Goal: Task Accomplishment & Management: Manage account settings

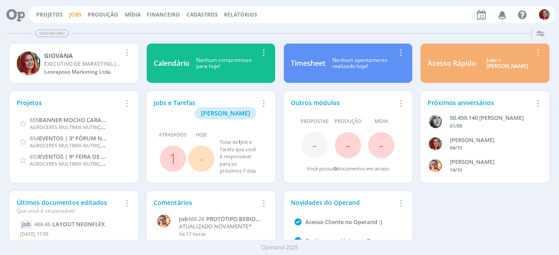
click at [72, 14] on link "Jobs" at bounding box center [75, 14] width 13 height 7
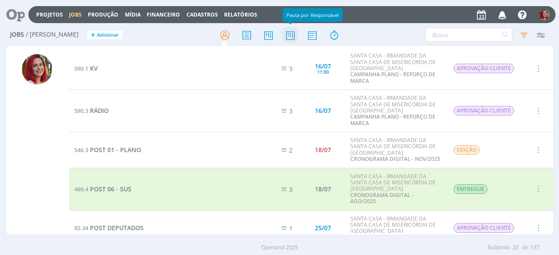
click at [297, 33] on icon at bounding box center [290, 35] width 16 height 17
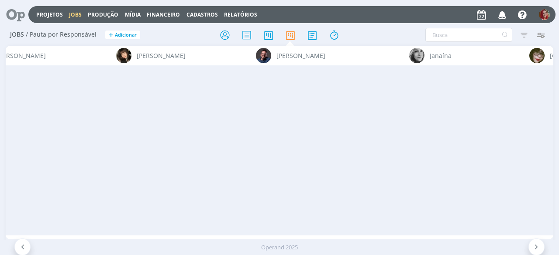
scroll to position [0, 3231]
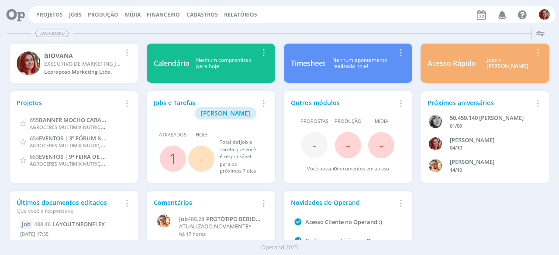
click at [169, 149] on link "1" at bounding box center [173, 158] width 8 height 19
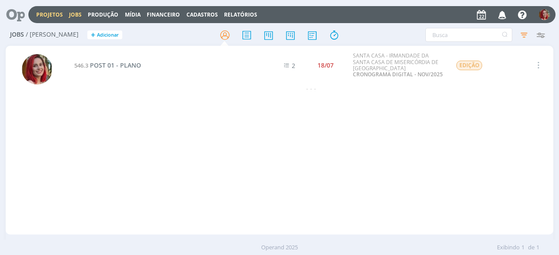
click at [45, 11] on link "Projetos" at bounding box center [49, 14] width 27 height 7
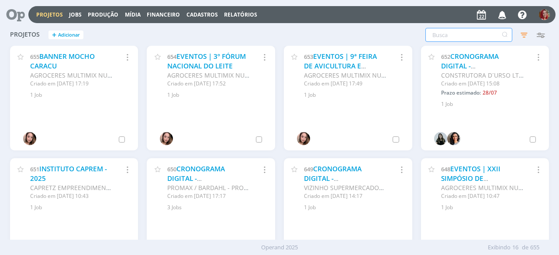
click at [444, 36] on input "text" at bounding box center [468, 35] width 87 height 14
type input "doremus"
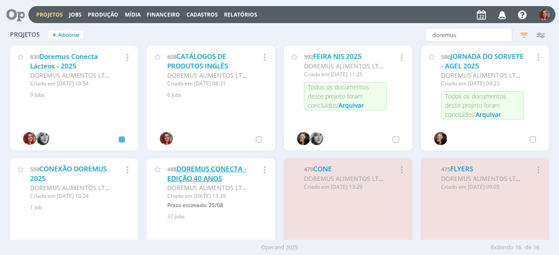
click at [204, 180] on link "DOREMUS CONECTA - EDIÇÃO 40 ANOS" at bounding box center [206, 174] width 79 height 19
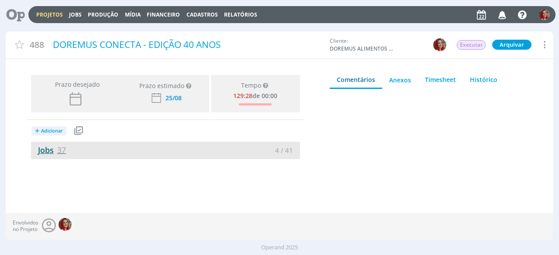
click at [48, 147] on link "Jobs 37" at bounding box center [48, 150] width 35 height 10
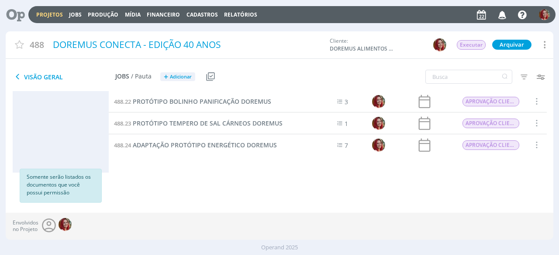
scroll to position [448, 0]
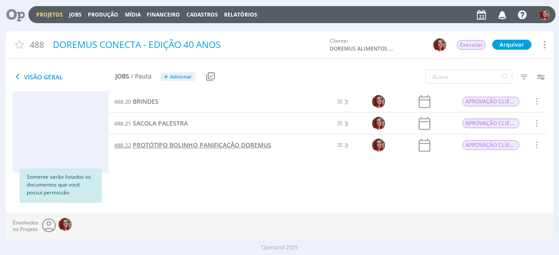
click at [188, 145] on span "PROTÓTIPO BOLINHO PANIFICAÇÃO DOREMUS" at bounding box center [202, 145] width 138 height 8
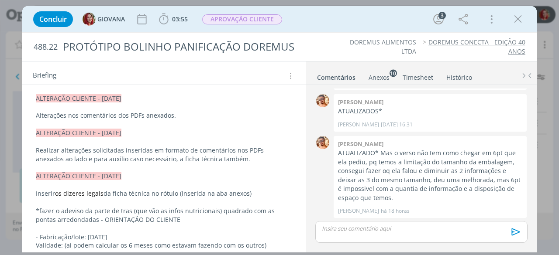
scroll to position [175, 0]
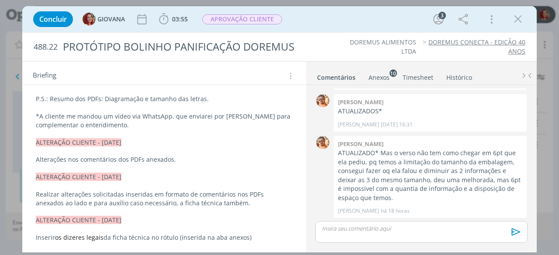
click at [384, 69] on link "Anexos 10" at bounding box center [379, 75] width 22 height 13
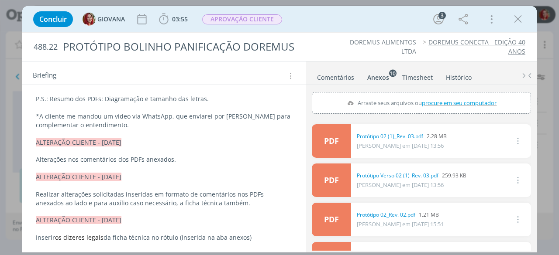
drag, startPoint x: 397, startPoint y: 172, endPoint x: 372, endPoint y: 174, distance: 25.0
click at [372, 174] on link "Protótipo Verso 02 (1)_Rev. 03.pdf" at bounding box center [398, 176] width 82 height 8
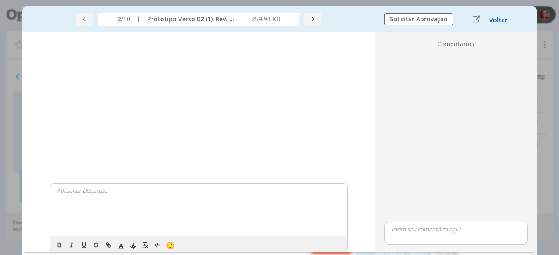
click at [499, 20] on button "Voltar" at bounding box center [498, 20] width 19 height 7
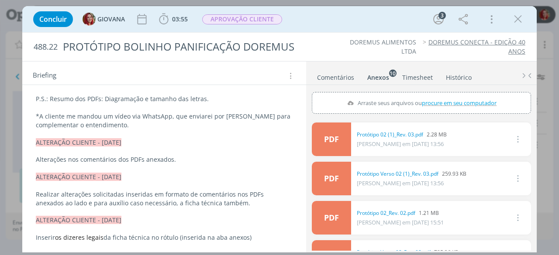
scroll to position [0, 0]
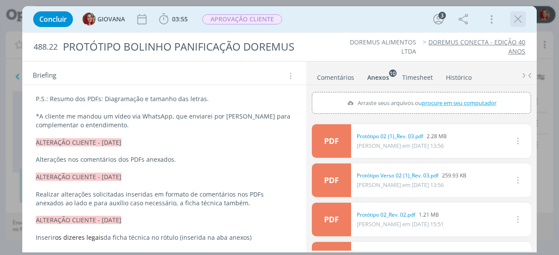
click at [521, 17] on icon "dialog" at bounding box center [517, 19] width 13 height 13
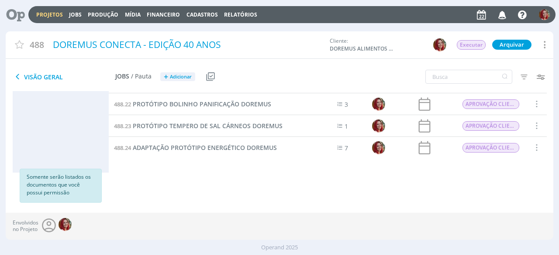
scroll to position [448, 0]
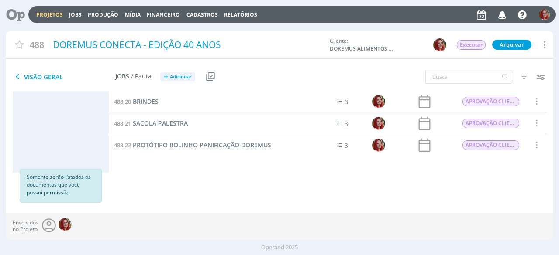
click at [206, 141] on link "488.22 PROTÓTIPO BOLINHO PANIFICAÇÃO DOREMUS" at bounding box center [192, 146] width 157 height 10
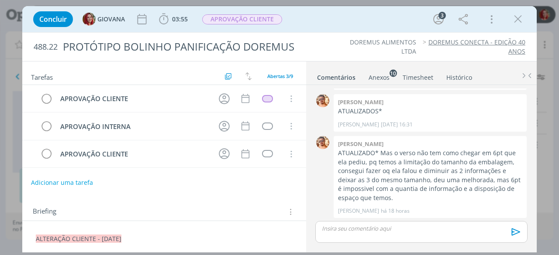
scroll to position [87, 0]
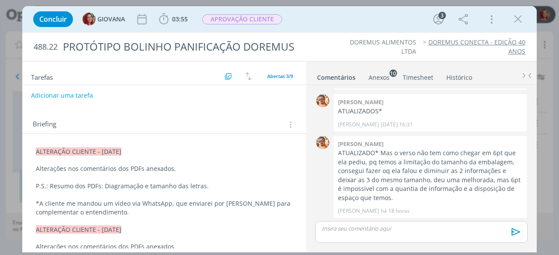
click at [382, 73] on div "Anexos 10" at bounding box center [378, 77] width 21 height 9
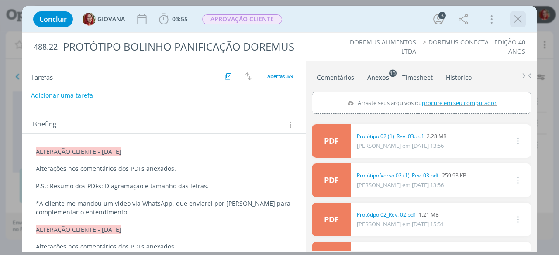
click at [524, 12] on div "dialog" at bounding box center [518, 19] width 16 height 16
drag, startPoint x: 520, startPoint y: 16, endPoint x: 416, endPoint y: 90, distance: 128.3
click at [520, 16] on icon "dialog" at bounding box center [517, 19] width 13 height 13
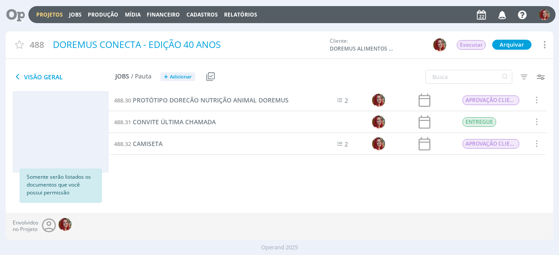
scroll to position [710, 0]
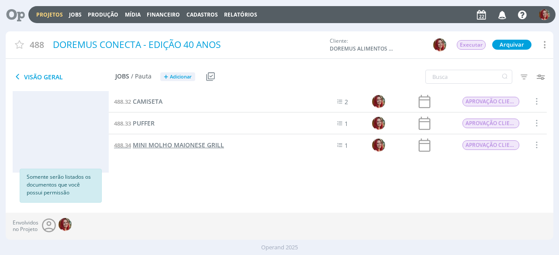
click at [194, 147] on span "MINI MOLHO MAIONESE GRILL" at bounding box center [178, 145] width 91 height 8
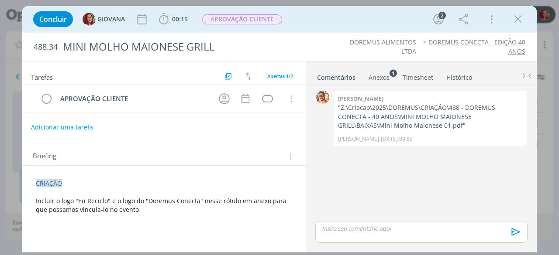
click at [375, 75] on div "Anexos 1" at bounding box center [378, 77] width 21 height 9
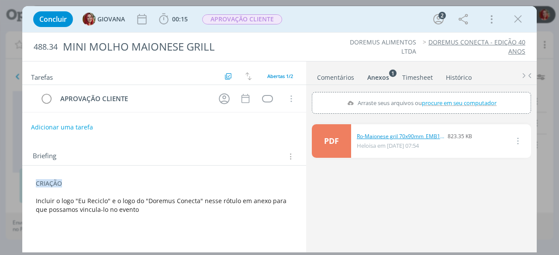
click at [403, 136] on link "Ro-Maionese gril 70x90mm_EMB195 (1).pdf" at bounding box center [400, 137] width 87 height 8
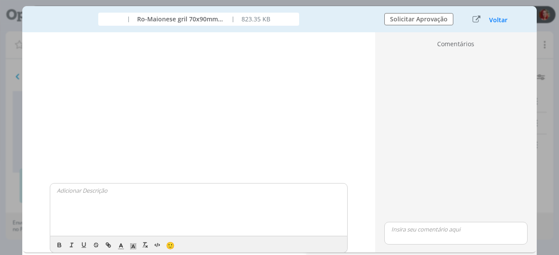
click at [345, 25] on div "| Ro-Maionese gril 70x90mm_EMB195 (1).pdf | 823.35 KB" at bounding box center [199, 19] width 344 height 13
click at [351, 22] on div "| Ro-Maionese gril 70x90mm_EMB195 (1).pdf | 823.35 KB" at bounding box center [199, 19] width 344 height 13
click at [500, 24] on div "Voltar" at bounding box center [491, 20] width 55 height 12
click at [498, 17] on button "Voltar" at bounding box center [498, 20] width 19 height 7
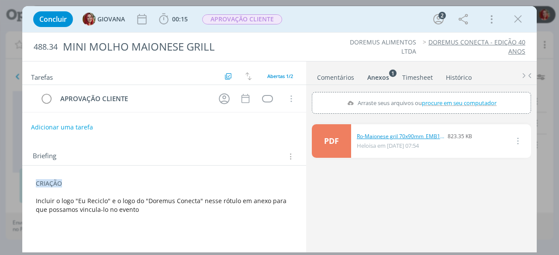
click at [384, 134] on link "Ro-Maionese gril 70x90mm_EMB195 (1).pdf" at bounding box center [400, 137] width 87 height 8
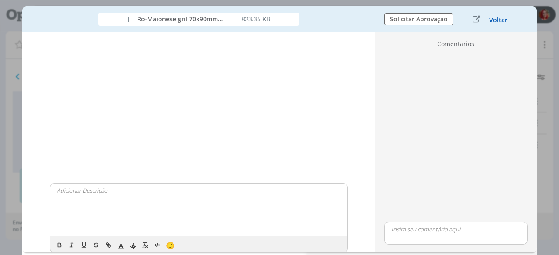
click at [497, 19] on button "Voltar" at bounding box center [498, 20] width 19 height 7
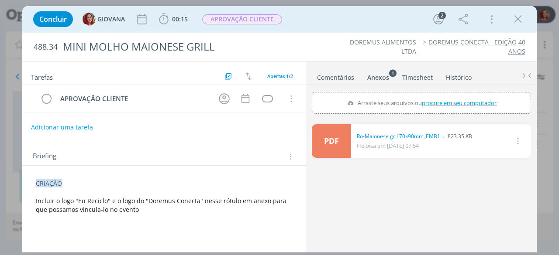
click at [517, 138] on icon "dialog" at bounding box center [517, 141] width 10 height 10
click at [458, 197] on div "PDF 0 Ro-Maionese gril 70x90mm_EMB195 (1).pdf 823.35 KB Heloisa em 29/07 às 07:…" at bounding box center [421, 186] width 219 height 130
click at [514, 18] on icon "dialog" at bounding box center [517, 19] width 13 height 13
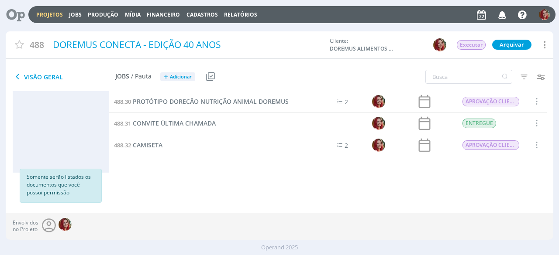
scroll to position [623, 0]
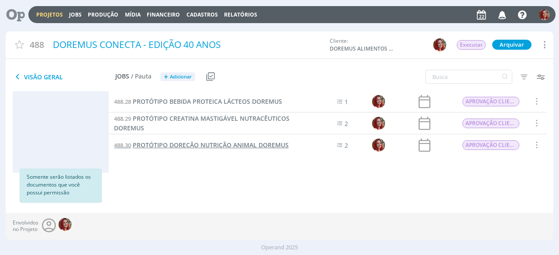
click at [174, 141] on span "PROTÓTIPO DORECÃO NUTRIÇÃO ANIMAL DOREMUS" at bounding box center [211, 145] width 156 height 8
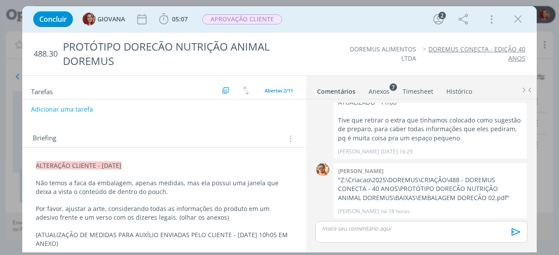
scroll to position [87, 0]
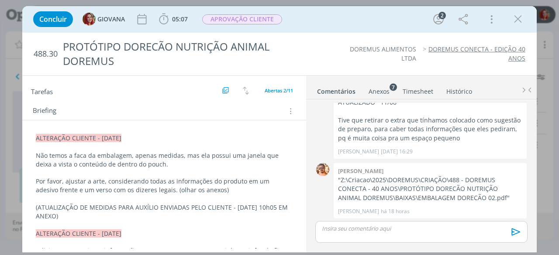
click at [377, 91] on div "Anexos 7" at bounding box center [378, 91] width 21 height 9
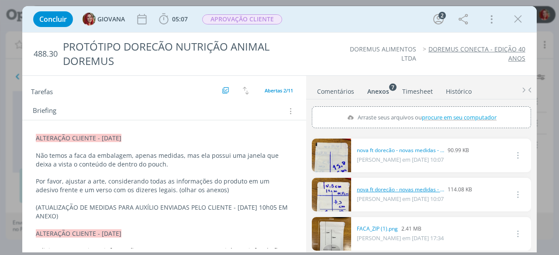
click at [419, 191] on link "nova ft dorecão - novas medidas - PARTE DA FRENTE.jpeg" at bounding box center [400, 190] width 87 height 8
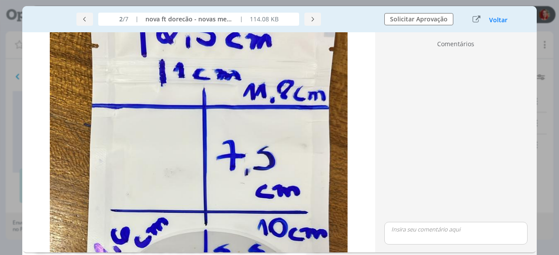
scroll to position [0, 0]
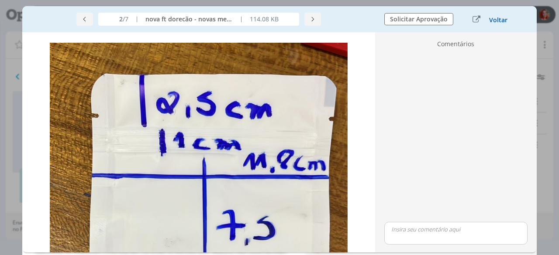
click at [498, 17] on button "Voltar" at bounding box center [498, 20] width 19 height 7
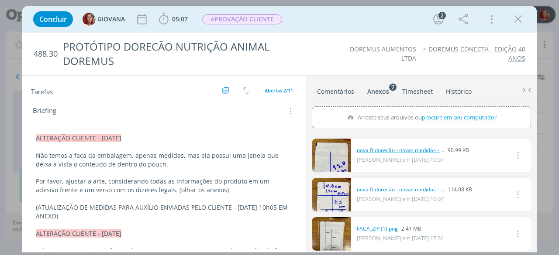
click at [391, 147] on link "nova ft dorecão - novas medidas - PARTE DE TRÁS.jpeg" at bounding box center [400, 151] width 87 height 8
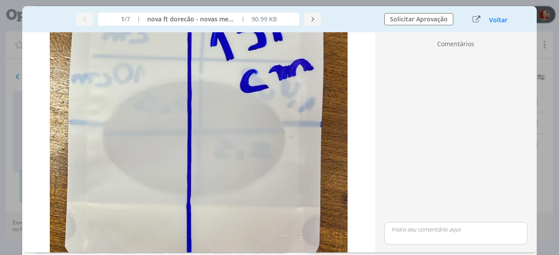
scroll to position [218, 0]
click at [501, 19] on button "Voltar" at bounding box center [498, 20] width 19 height 7
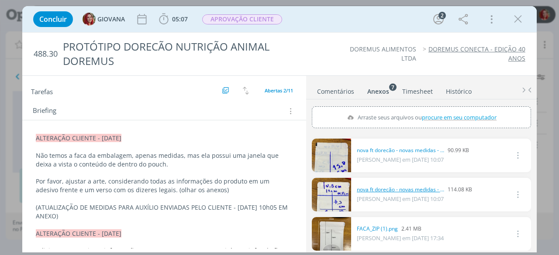
click at [376, 188] on link "nova ft dorecão - novas medidas - PARTE DA FRENTE.jpeg" at bounding box center [400, 190] width 87 height 8
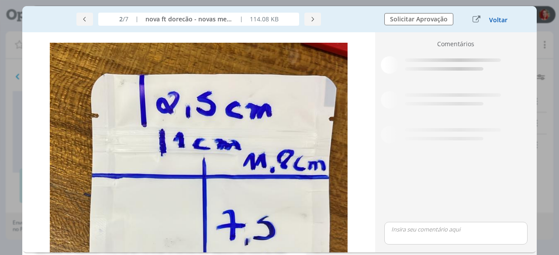
click at [491, 17] on button "Voltar" at bounding box center [498, 20] width 19 height 7
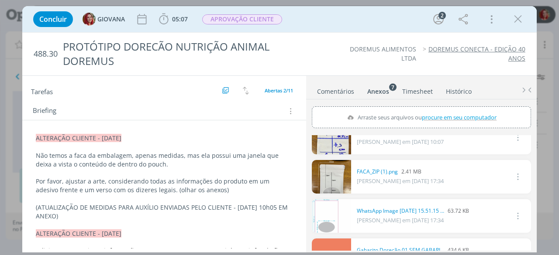
scroll to position [44, 0]
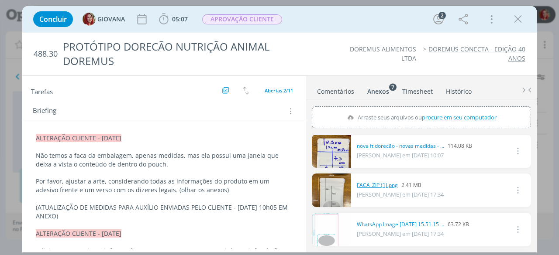
click at [379, 182] on link "FACA_ZIP (1).png" at bounding box center [377, 186] width 41 height 8
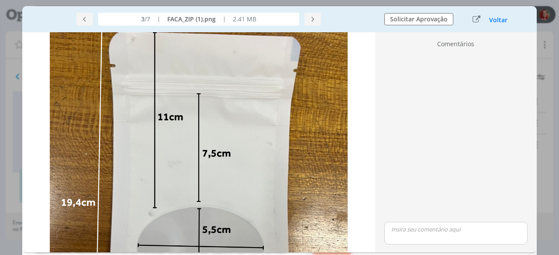
scroll to position [87, 0]
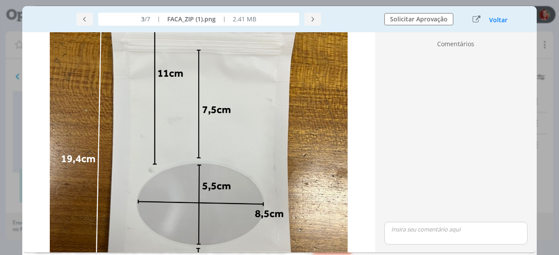
drag, startPoint x: 494, startPoint y: 16, endPoint x: 502, endPoint y: 44, distance: 29.1
click at [493, 17] on button "Voltar" at bounding box center [498, 20] width 19 height 7
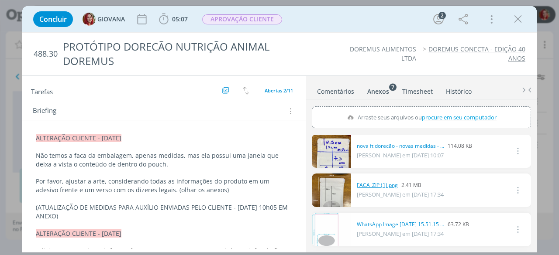
click at [380, 185] on link "FACA_ZIP (1).png" at bounding box center [377, 186] width 41 height 8
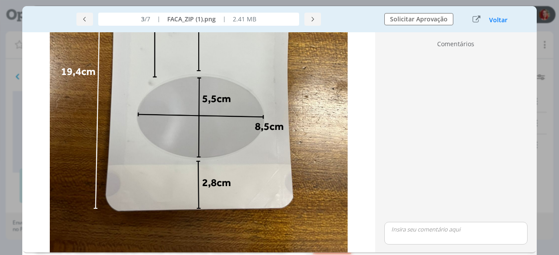
scroll to position [0, 0]
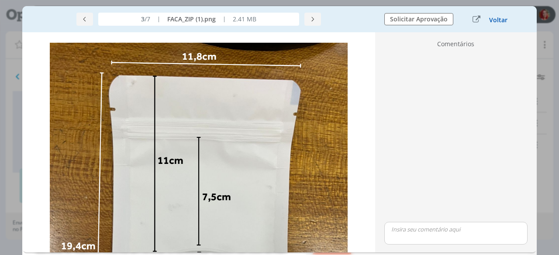
click at [493, 20] on button "Voltar" at bounding box center [498, 20] width 19 height 7
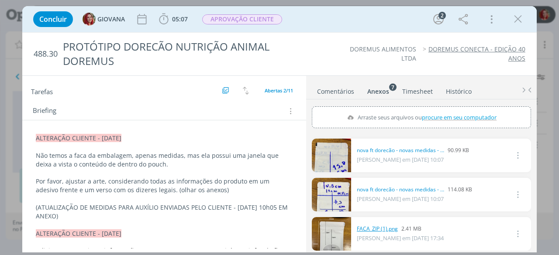
click at [380, 225] on link "FACA_ZIP (1).png" at bounding box center [377, 229] width 41 height 8
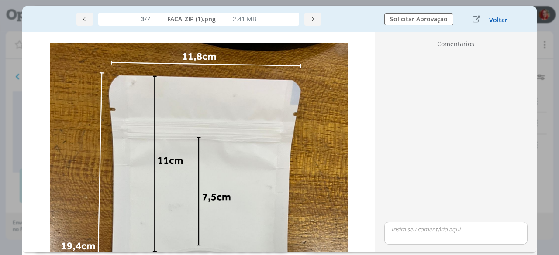
click at [497, 17] on button "Voltar" at bounding box center [498, 20] width 19 height 7
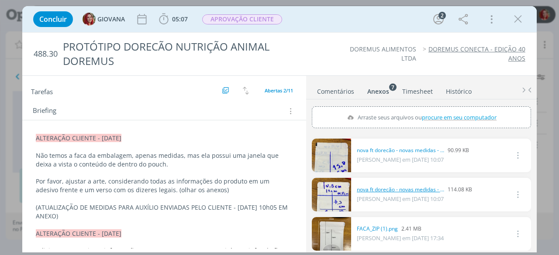
click at [389, 188] on link "nova ft dorecão - novas medidas - PARTE DA FRENTE.jpeg" at bounding box center [400, 190] width 87 height 8
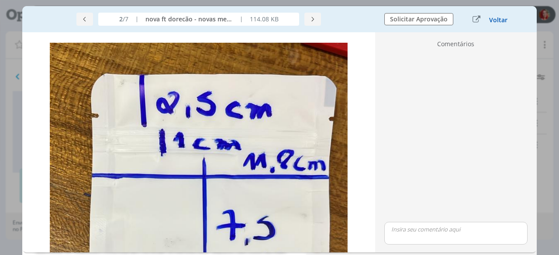
click at [496, 20] on button "Voltar" at bounding box center [498, 20] width 19 height 7
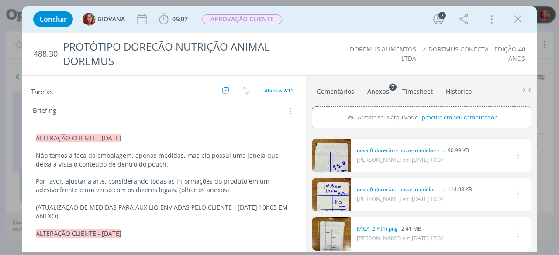
click at [392, 150] on link "nova ft dorecão - novas medidas - PARTE DE TRÁS.jpeg" at bounding box center [400, 151] width 87 height 8
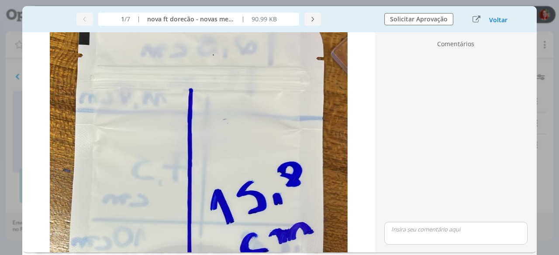
scroll to position [87, 0]
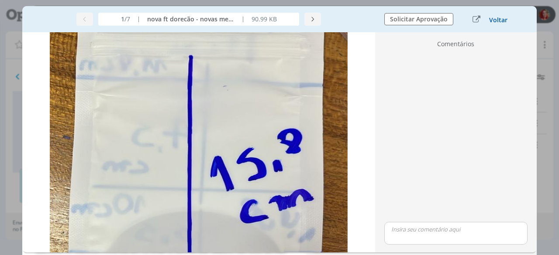
click at [494, 19] on button "Voltar" at bounding box center [498, 20] width 19 height 7
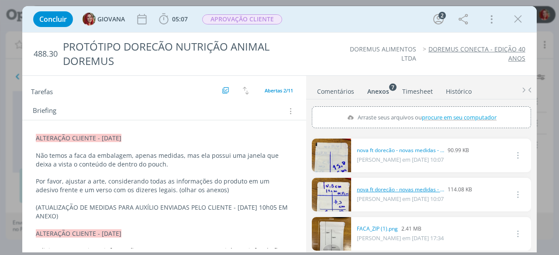
click at [400, 186] on link "nova ft dorecão - novas medidas - PARTE DA FRENTE.jpeg" at bounding box center [400, 190] width 87 height 8
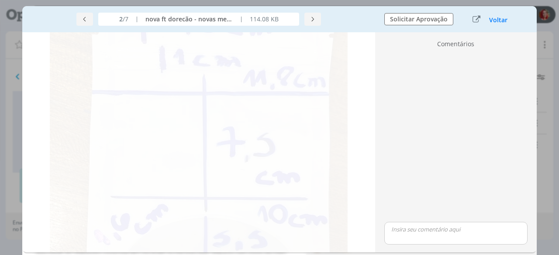
scroll to position [0, 0]
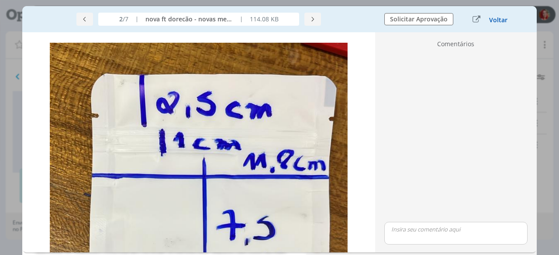
click at [496, 17] on button "Voltar" at bounding box center [498, 20] width 19 height 7
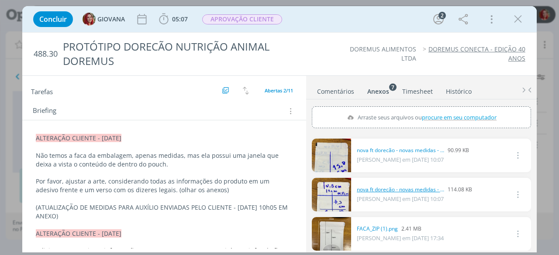
click at [401, 186] on link "nova ft dorecão - novas medidas - PARTE DA FRENTE.jpeg" at bounding box center [400, 190] width 87 height 8
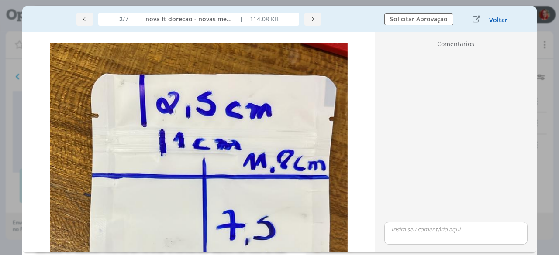
click at [498, 19] on button "Voltar" at bounding box center [498, 20] width 19 height 7
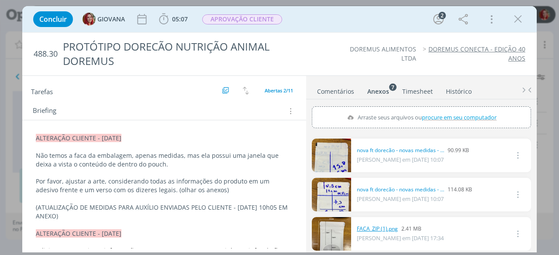
click at [386, 228] on link "FACA_ZIP (1).png" at bounding box center [377, 229] width 41 height 8
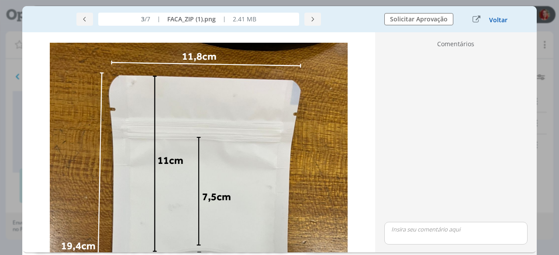
click at [499, 20] on button "Voltar" at bounding box center [498, 20] width 19 height 7
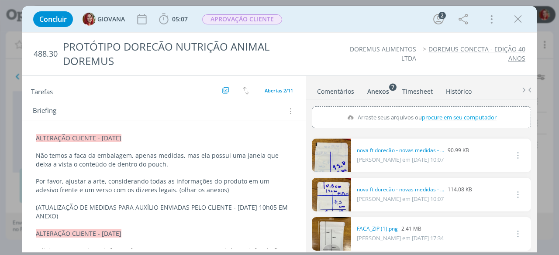
click at [384, 189] on link "nova ft dorecão - novas medidas - PARTE DA FRENTE.jpeg" at bounding box center [400, 190] width 87 height 8
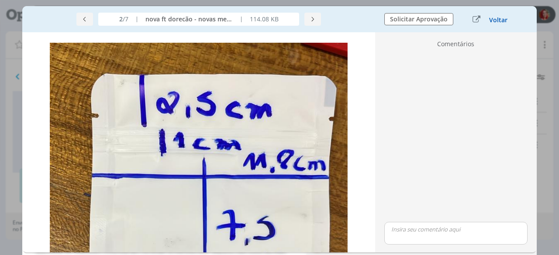
click at [500, 22] on button "Voltar" at bounding box center [498, 20] width 19 height 7
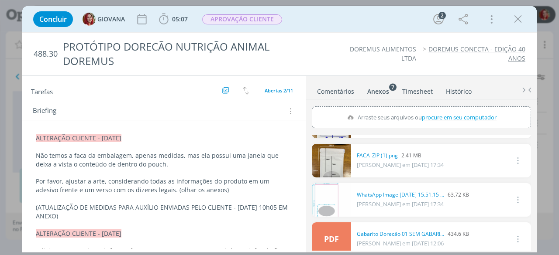
scroll to position [87, 0]
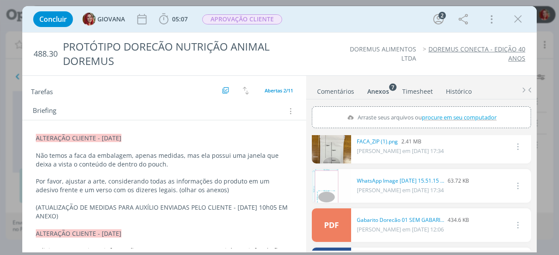
click at [513, 182] on icon "dialog" at bounding box center [517, 186] width 10 height 10
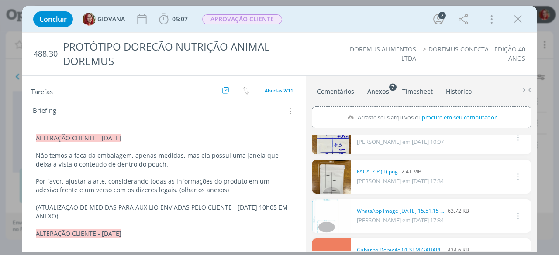
scroll to position [44, 0]
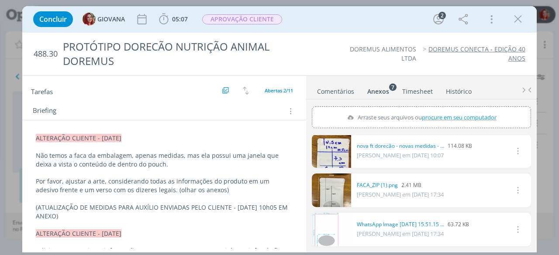
drag, startPoint x: 371, startPoint y: 224, endPoint x: 335, endPoint y: 211, distance: 38.3
click at [335, 211] on div "0 WhatsApp Image 2025-08-20 at 15.51.15 (1).jpeg 63.72 KB GIOVANA em 20/08 às 1…" at bounding box center [421, 229] width 219 height 36
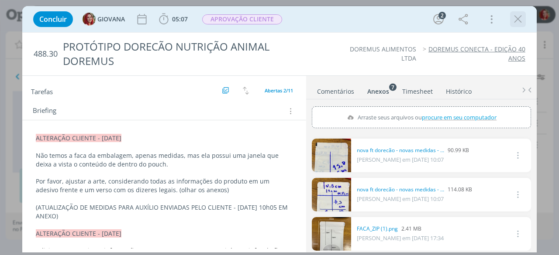
click at [522, 21] on icon "dialog" at bounding box center [517, 19] width 13 height 13
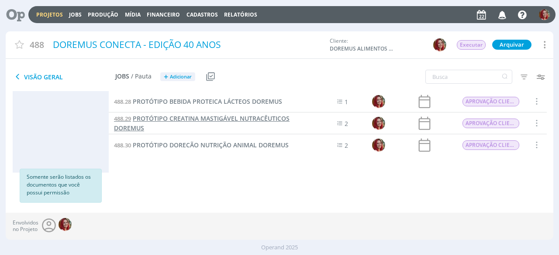
click at [221, 122] on span "PROTÓTIPO CREATINA MASTIGÁVEL NUTRACÊUTICOS DOREMUS" at bounding box center [201, 123] width 175 height 18
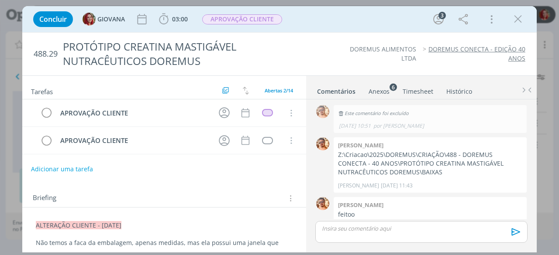
scroll to position [364, 0]
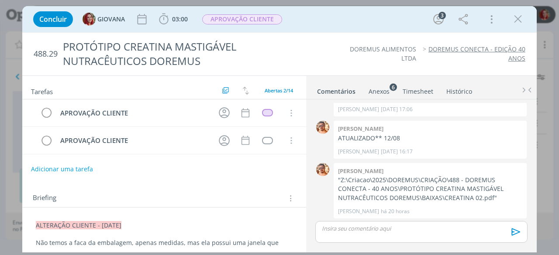
click at [386, 91] on div "Anexos 6" at bounding box center [378, 91] width 21 height 9
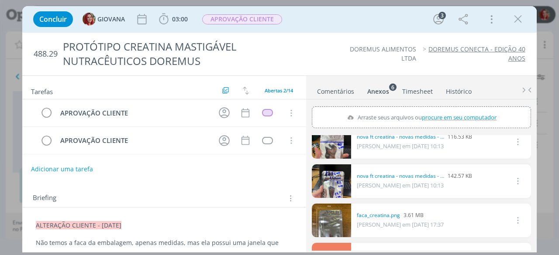
scroll to position [0, 0]
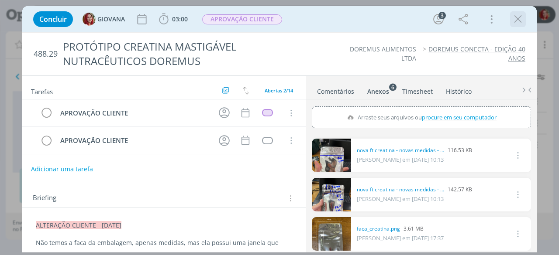
click at [518, 22] on icon "dialog" at bounding box center [517, 19] width 13 height 13
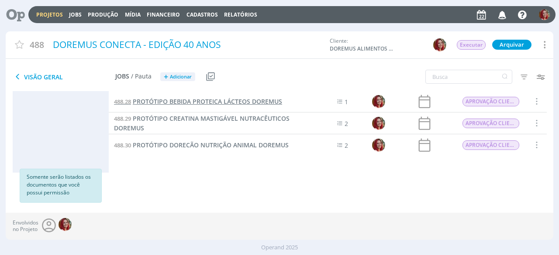
scroll to position [579, 0]
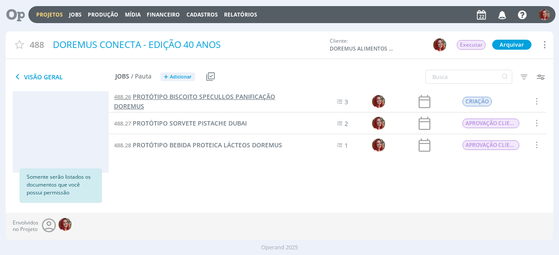
click at [230, 98] on span "PROTÓTIPO BISCOITO SPECULLOS PANIFICAÇÃO DOREMUS" at bounding box center [194, 102] width 161 height 18
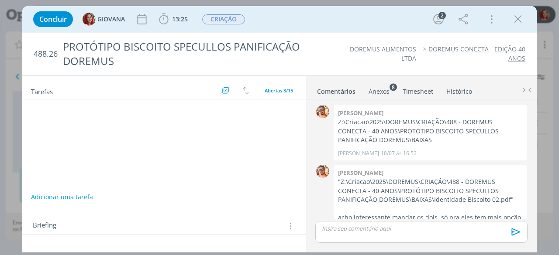
scroll to position [505, 0]
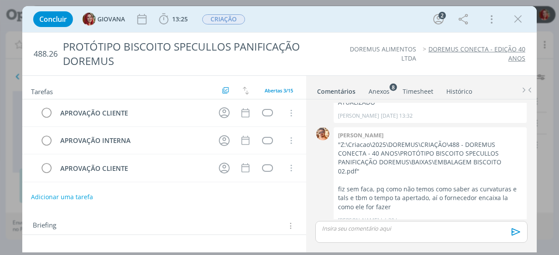
click at [381, 85] on link "Anexos 8" at bounding box center [379, 89] width 22 height 13
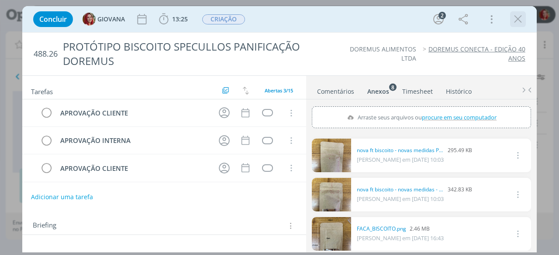
click at [519, 24] on icon "dialog" at bounding box center [517, 19] width 13 height 13
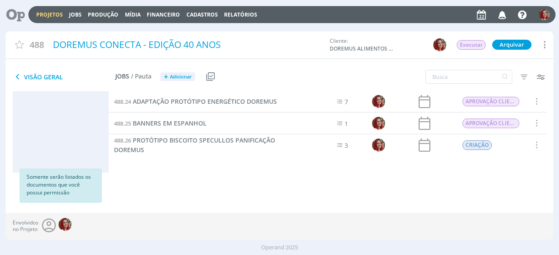
scroll to position [492, 0]
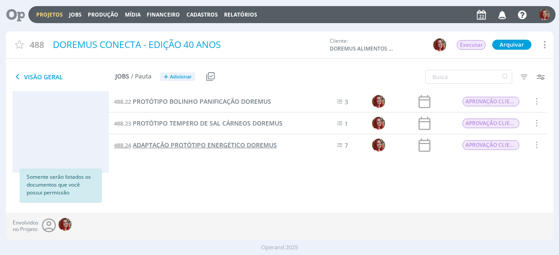
click at [193, 141] on span "ADAPTAÇÃO PROTÓTIPO ENERGÉTICO DOREMUS" at bounding box center [205, 145] width 144 height 8
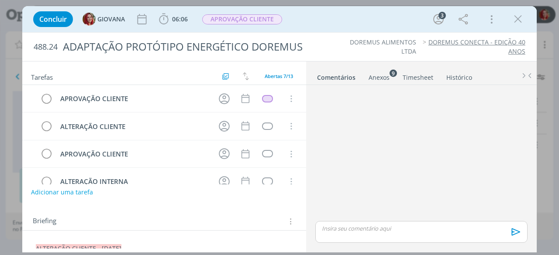
click at [380, 77] on div "Anexos 9" at bounding box center [378, 77] width 21 height 9
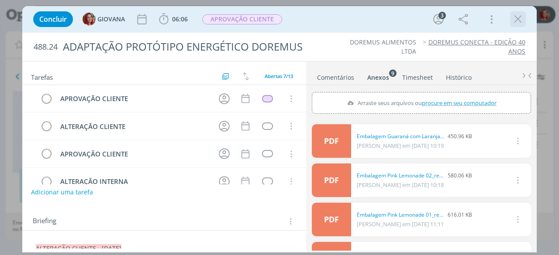
click at [518, 20] on icon "dialog" at bounding box center [517, 19] width 13 height 13
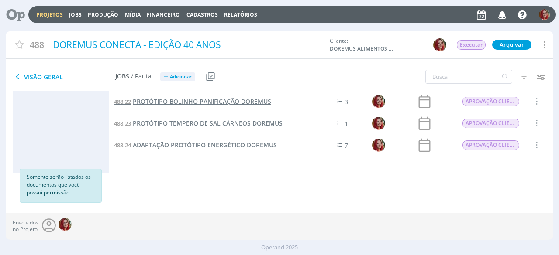
click at [213, 99] on span "PROTÓTIPO BOLINHO PANIFICAÇÃO DOREMUS" at bounding box center [202, 101] width 138 height 8
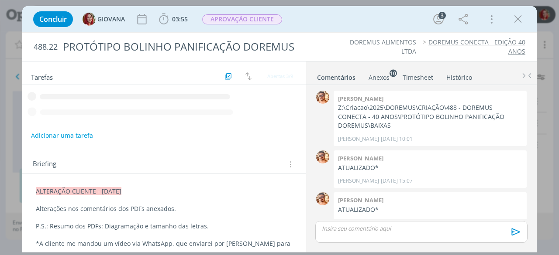
scroll to position [200, 0]
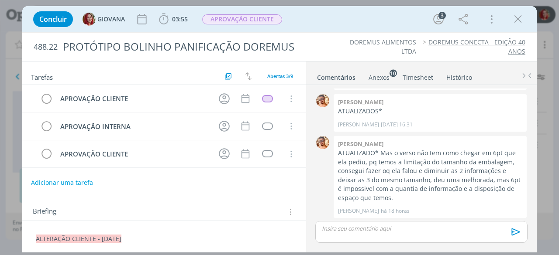
click at [371, 78] on div "Anexos 10" at bounding box center [378, 77] width 21 height 9
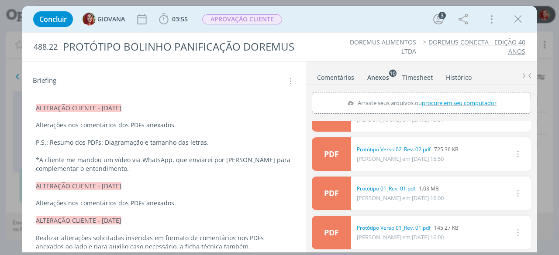
scroll to position [89, 0]
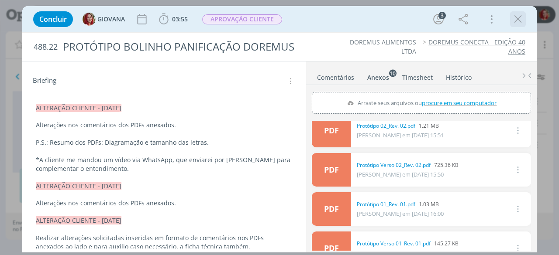
click at [518, 19] on icon "dialog" at bounding box center [517, 19] width 13 height 13
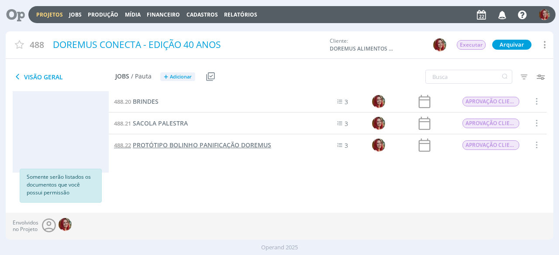
scroll to position [492, 0]
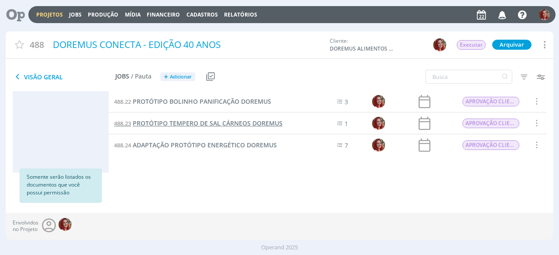
click at [233, 124] on span "PROTÓTIPO TEMPERO DE SAL CÁRNEOS DOREMUS" at bounding box center [208, 123] width 150 height 8
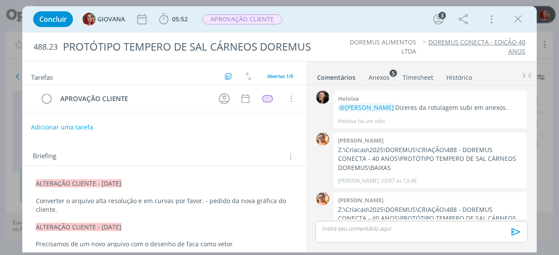
scroll to position [327, 0]
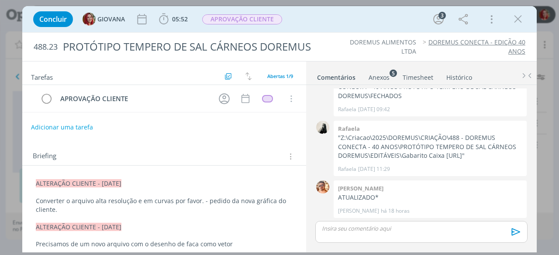
click at [378, 79] on div "Anexos 5" at bounding box center [378, 77] width 21 height 9
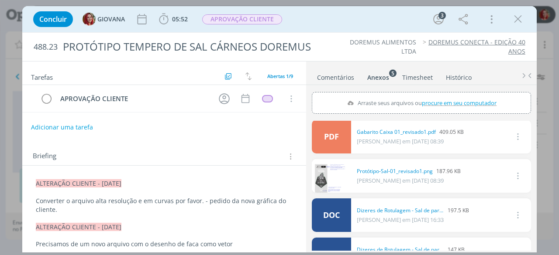
scroll to position [0, 0]
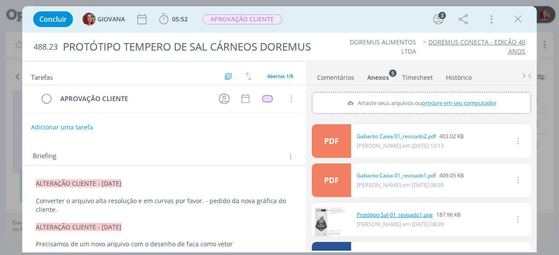
click at [389, 214] on link "Protótipo-Sal-01_revisado1.png" at bounding box center [395, 215] width 76 height 8
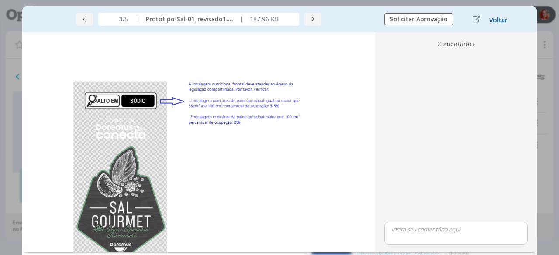
click at [496, 21] on button "Voltar" at bounding box center [498, 20] width 19 height 7
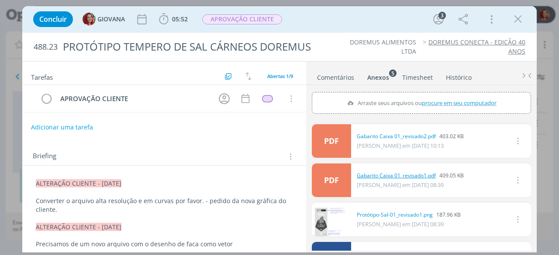
click at [397, 172] on link "Gabarito Caixa 01_revisado1.pdf" at bounding box center [396, 176] width 79 height 8
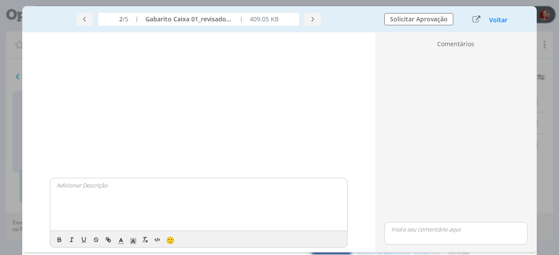
scroll to position [7, 0]
click at [498, 21] on button "Voltar" at bounding box center [498, 20] width 19 height 7
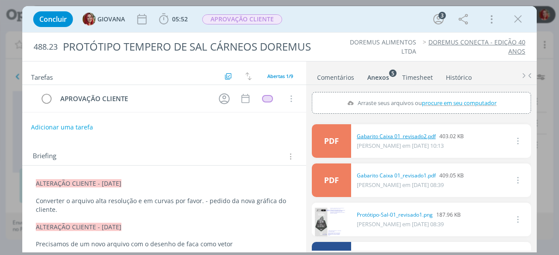
click at [374, 136] on link "Gabarito Caixa 01_revisado2.pdf" at bounding box center [396, 137] width 79 height 8
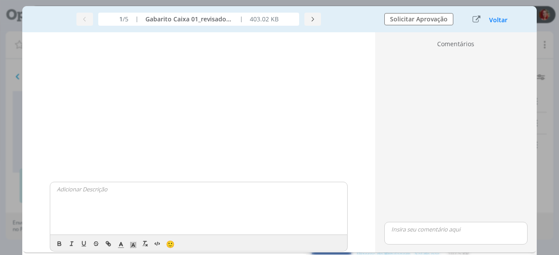
scroll to position [0, 0]
click at [498, 19] on button "Voltar" at bounding box center [498, 20] width 19 height 7
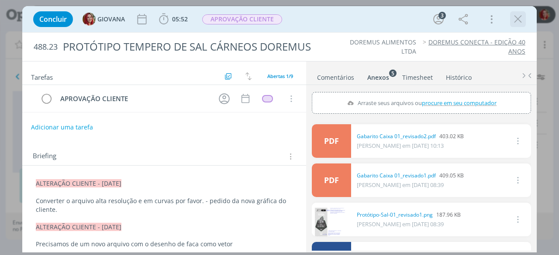
click at [511, 19] on div "dialog" at bounding box center [518, 19] width 16 height 16
click at [515, 20] on icon "dialog" at bounding box center [517, 19] width 13 height 13
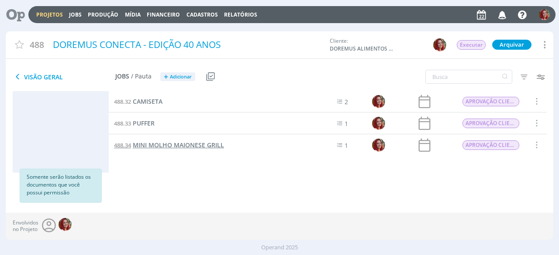
scroll to position [623, 0]
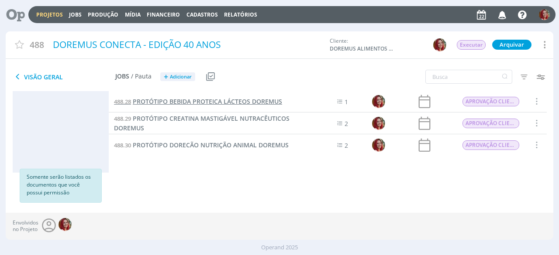
click at [224, 101] on span "PROTÓTIPO BEBIDA PROTEICA LÁCTEOS DOREMUS" at bounding box center [207, 101] width 149 height 8
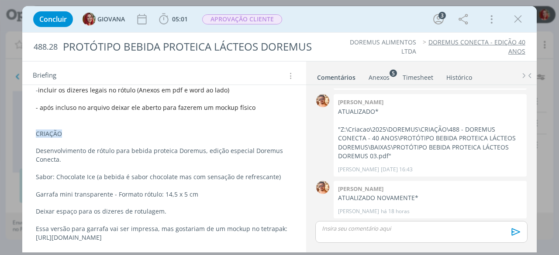
scroll to position [396, 0]
click at [379, 78] on div "Anexos 5" at bounding box center [378, 77] width 21 height 9
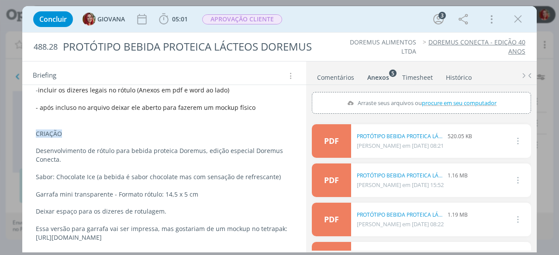
scroll to position [67, 0]
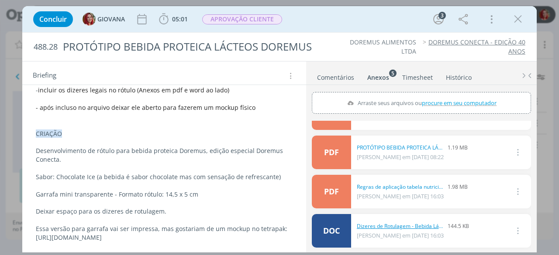
click at [390, 225] on link "Dizeres de Rotulagem - Bebida Láctea - Convenção 40 anos.doc" at bounding box center [400, 227] width 87 height 8
click at [517, 21] on icon "dialog" at bounding box center [517, 19] width 13 height 13
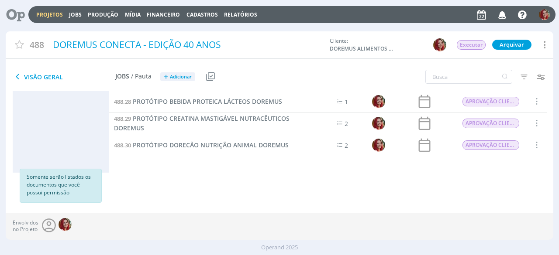
click at [16, 14] on icon at bounding box center [12, 14] width 18 height 17
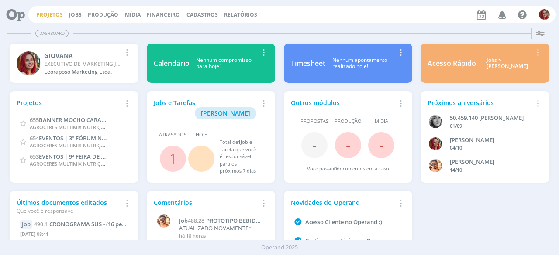
click at [48, 14] on link "Projetos" at bounding box center [49, 14] width 27 height 7
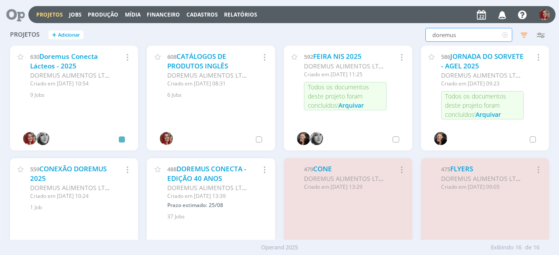
drag, startPoint x: 470, startPoint y: 33, endPoint x: 334, endPoint y: 49, distance: 137.2
click at [334, 49] on div "Projetos + Adicionar doremus Filtros Filtrar Limpar doremus Status Clientes Sel…" at bounding box center [279, 132] width 547 height 216
type input "utg"
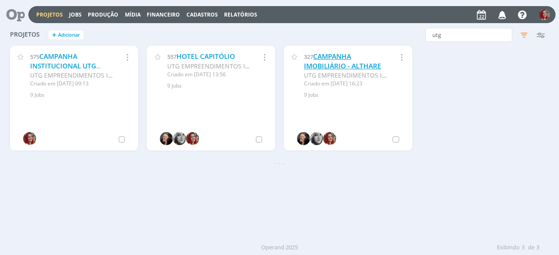
click at [334, 63] on link "CAMPANHA IMOBILIÁRIO - ALTHARE" at bounding box center [342, 61] width 77 height 19
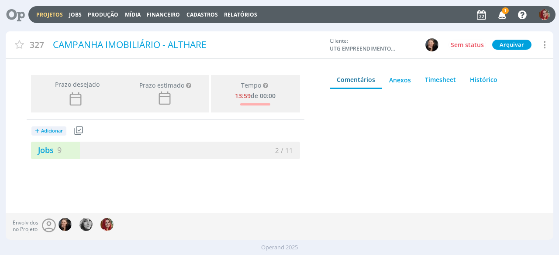
click at [17, 11] on icon at bounding box center [12, 14] width 18 height 17
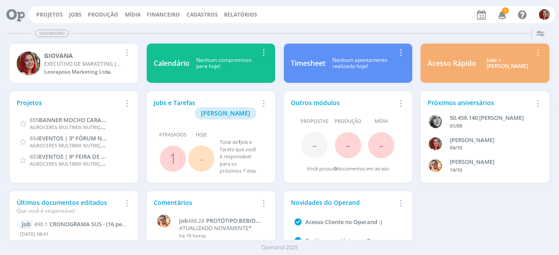
click at [508, 13] on icon "button" at bounding box center [502, 14] width 15 height 15
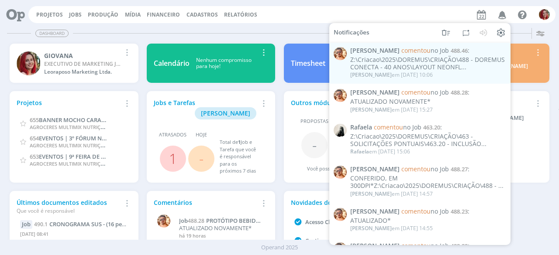
drag, startPoint x: 158, startPoint y: 32, endPoint x: 136, endPoint y: 22, distance: 24.2
click at [158, 31] on div "Dashboard" at bounding box center [279, 33] width 545 height 13
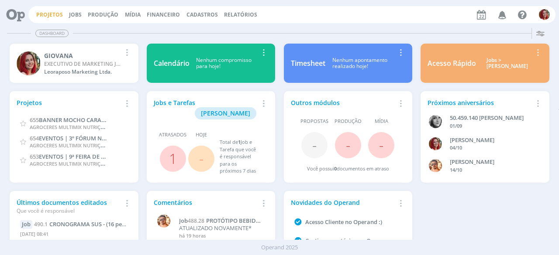
click at [54, 11] on link "Projetos" at bounding box center [49, 14] width 27 height 7
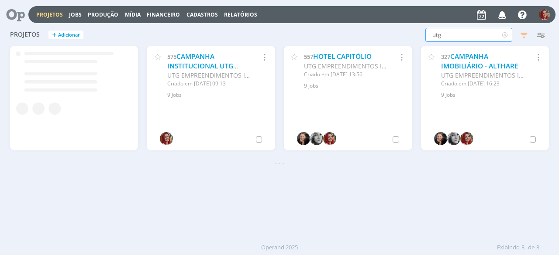
drag, startPoint x: 467, startPoint y: 35, endPoint x: 290, endPoint y: 35, distance: 177.2
click at [290, 35] on div "Projetos + Adicionar utg Filtros Filtrar Limpar utg Status Clientes Selecione D…" at bounding box center [279, 35] width 547 height 22
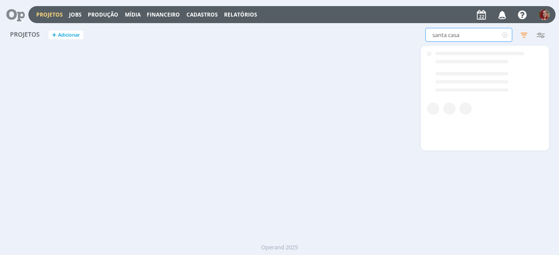
type input "santa casa"
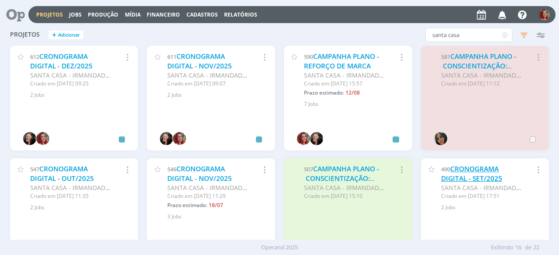
click at [475, 179] on link "CRONOGRAMA DIGITAL - SET/2025" at bounding box center [471, 174] width 61 height 19
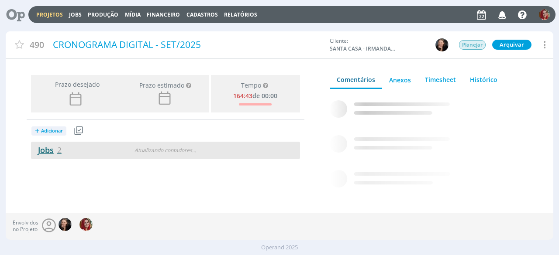
click at [51, 153] on link "Jobs 2" at bounding box center [46, 150] width 31 height 10
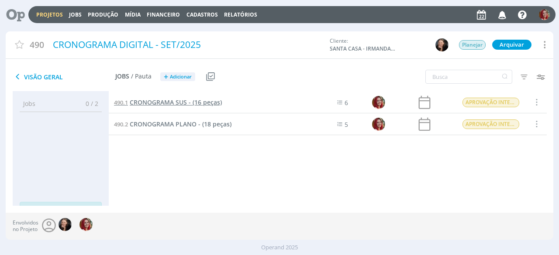
click at [205, 104] on span "CRONOGRAMA SUS - (16 peças)" at bounding box center [176, 102] width 92 height 8
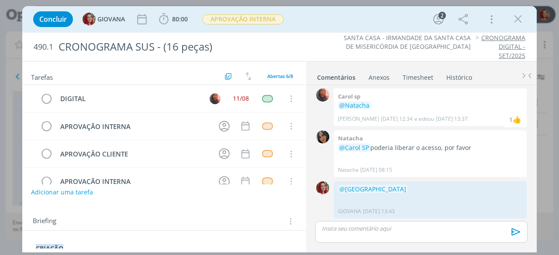
scroll to position [98, 0]
click at [514, 25] on button "dialog" at bounding box center [517, 19] width 13 height 13
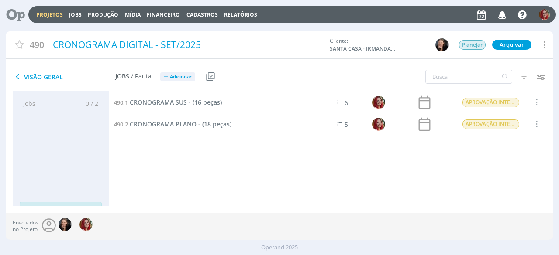
click at [186, 108] on div "490.1 CRONOGRAMA SUS - (16 peças)" at bounding box center [203, 102] width 189 height 21
click at [192, 103] on span "CRONOGRAMA SUS - (16 peças)" at bounding box center [176, 102] width 92 height 8
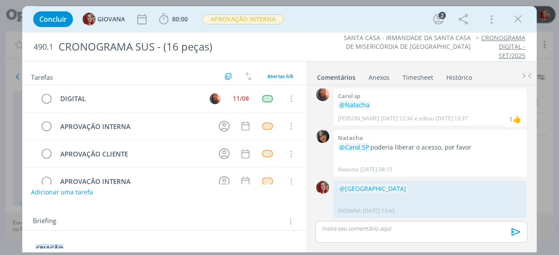
drag, startPoint x: 520, startPoint y: 22, endPoint x: 244, endPoint y: 98, distance: 286.3
click at [520, 22] on icon "dialog" at bounding box center [517, 19] width 13 height 13
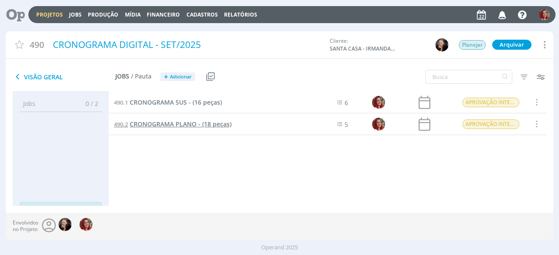
click at [148, 121] on span "CRONOGRAMA PLANO - (18 peças)" at bounding box center [181, 124] width 102 height 8
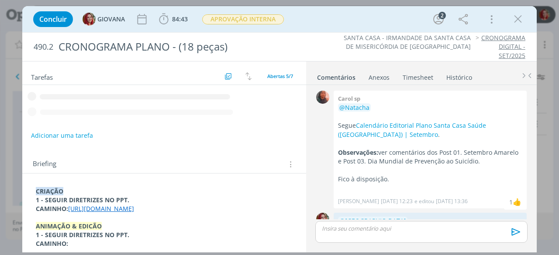
scroll to position [23, 0]
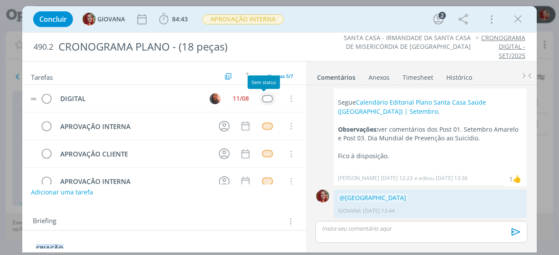
click at [262, 100] on div "dialog" at bounding box center [267, 98] width 11 height 7
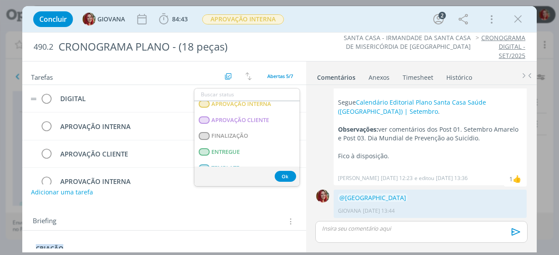
scroll to position [218, 0]
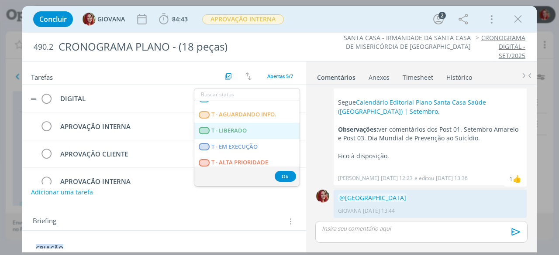
click at [257, 126] on LIBERADO "T - LIBERADO" at bounding box center [246, 131] width 105 height 16
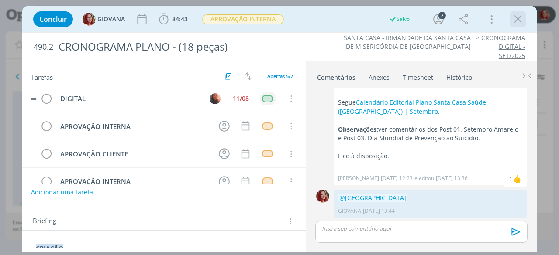
click at [516, 17] on icon "dialog" at bounding box center [517, 19] width 13 height 13
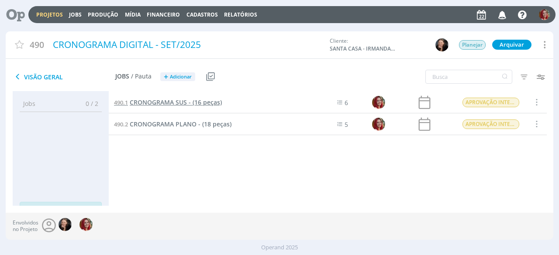
click at [204, 104] on span "CRONOGRAMA SUS - (16 peças)" at bounding box center [176, 102] width 92 height 8
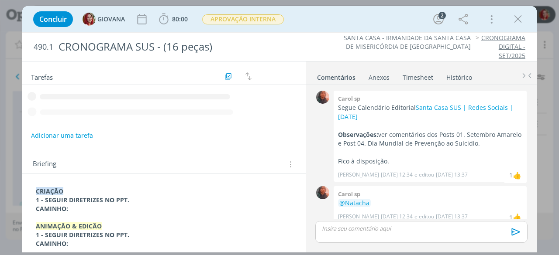
scroll to position [98, 0]
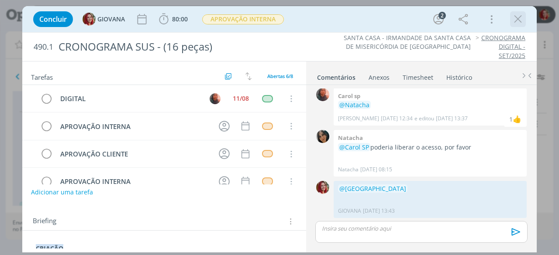
click at [516, 20] on icon "dialog" at bounding box center [517, 19] width 13 height 13
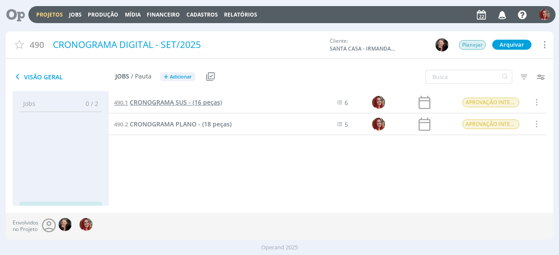
click at [172, 103] on span "CRONOGRAMA SUS - (16 peças)" at bounding box center [176, 102] width 92 height 8
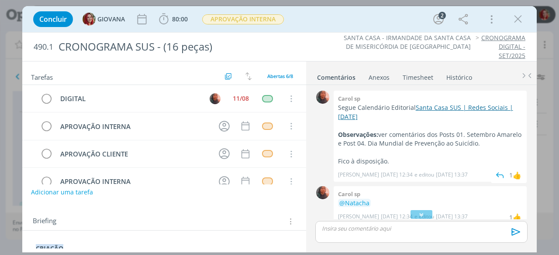
click at [436, 107] on link "Santa Casa SUS | Redes Sociais | Setembro/25" at bounding box center [425, 111] width 175 height 17
click at [517, 17] on icon "dialog" at bounding box center [517, 19] width 13 height 13
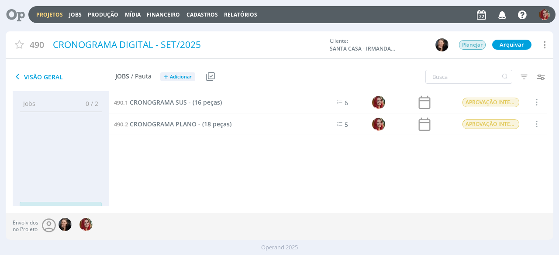
click at [175, 121] on span "CRONOGRAMA PLANO - (18 peças)" at bounding box center [181, 124] width 102 height 8
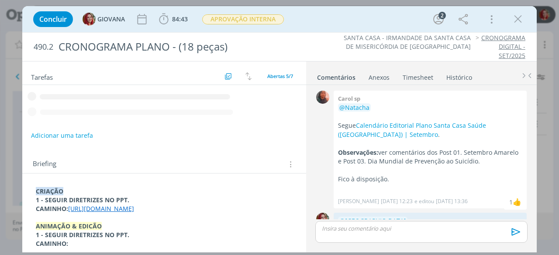
scroll to position [23, 0]
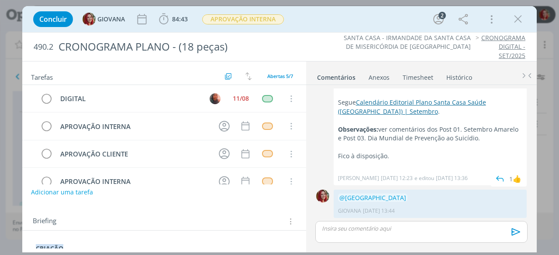
click at [384, 100] on link "Calendário Editorial Plano Santa Casa Saúde (Plano) | Setembro" at bounding box center [412, 106] width 148 height 17
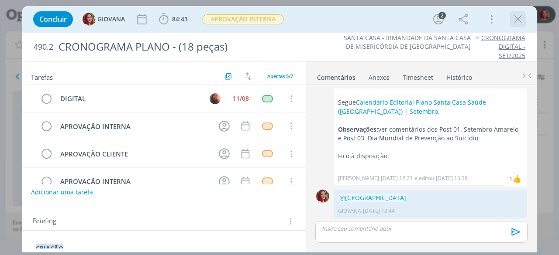
click at [519, 24] on icon "dialog" at bounding box center [517, 19] width 13 height 13
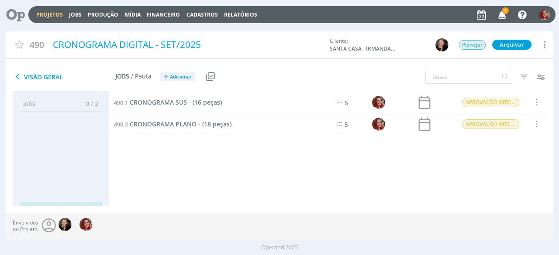
click at [506, 13] on span "1" at bounding box center [505, 10] width 7 height 7
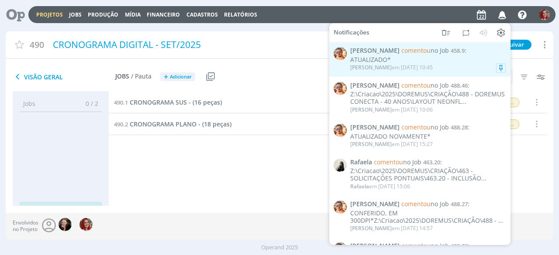
click at [427, 61] on div "ATUALIZADO*" at bounding box center [427, 59] width 155 height 7
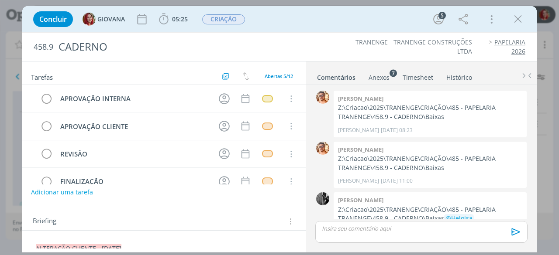
scroll to position [63, 0]
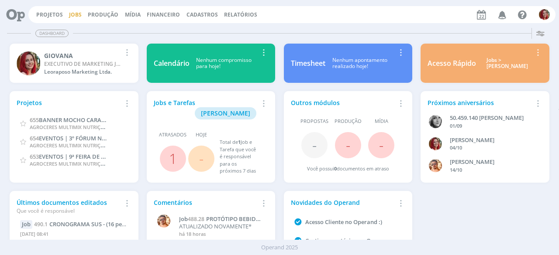
click at [69, 14] on link "Jobs" at bounding box center [75, 14] width 13 height 7
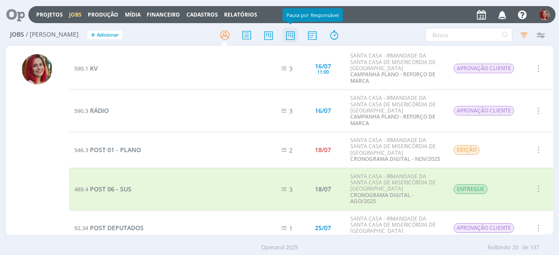
click at [293, 31] on icon at bounding box center [290, 35] width 16 height 17
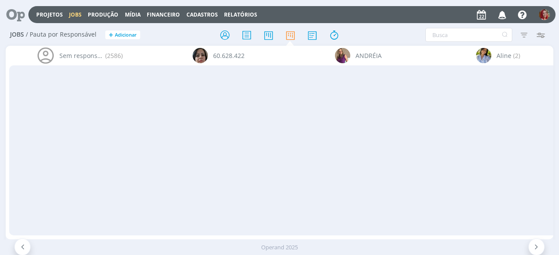
scroll to position [0, 3231]
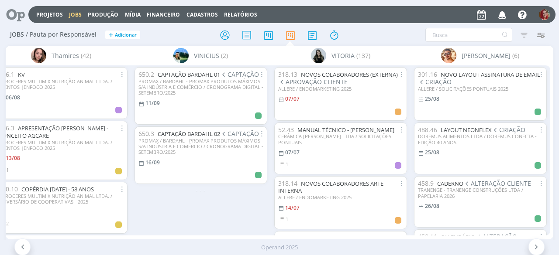
drag, startPoint x: 547, startPoint y: 80, endPoint x: 550, endPoint y: 91, distance: 11.8
click at [550, 91] on div "301.16 NOVO LAYOUT ASSINATURA DE EMAIL CRIAÇÃO ALLERE / SOLICITAÇÕES PONTUAIS 2…" at bounding box center [480, 150] width 140 height 170
drag, startPoint x: 550, startPoint y: 91, endPoint x: 549, endPoint y: 105, distance: 13.6
click at [549, 105] on div "301.16 NOVO LAYOUT ASSINATURA DE EMAIL CRIAÇÃO ALLERE / SOLICITAÇÕES PONTUAIS 2…" at bounding box center [480, 150] width 140 height 170
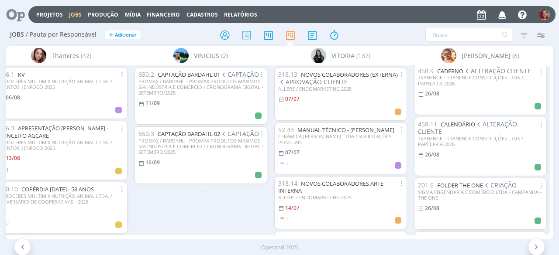
scroll to position [0, 0]
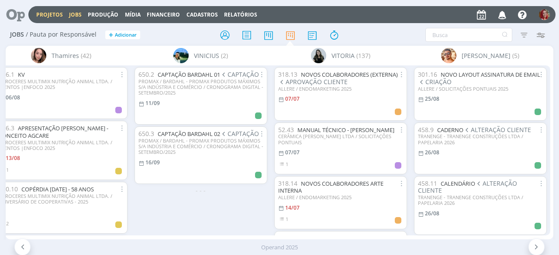
click at [38, 14] on link "Projetos" at bounding box center [49, 14] width 27 height 7
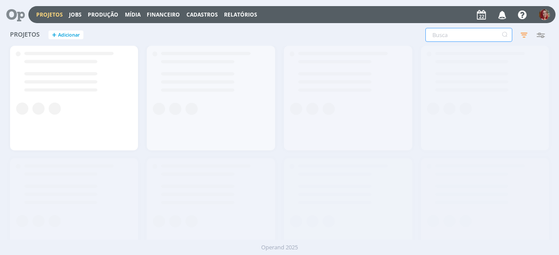
click at [456, 33] on input "text" at bounding box center [468, 35] width 87 height 14
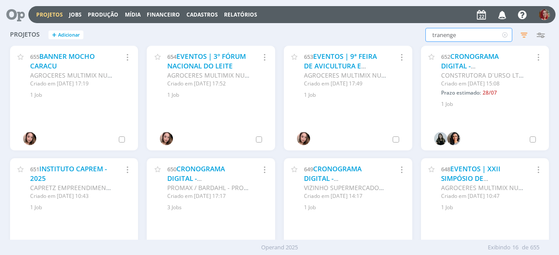
type input "tranenge"
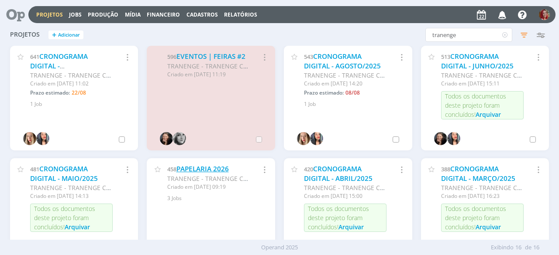
click at [215, 168] on link "PAPELARIA 2026" at bounding box center [202, 169] width 52 height 9
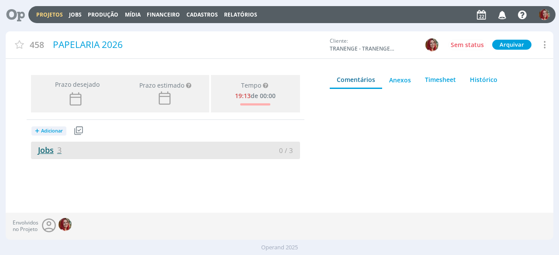
click at [51, 149] on link "Jobs 3" at bounding box center [46, 150] width 31 height 10
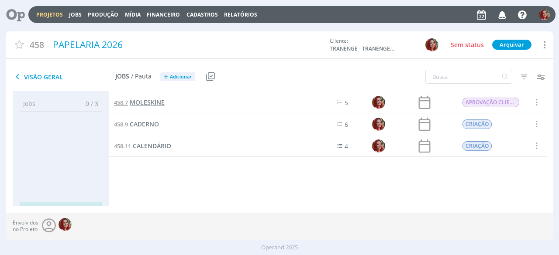
click at [141, 104] on span "MOLESKINE" at bounding box center [147, 102] width 35 height 8
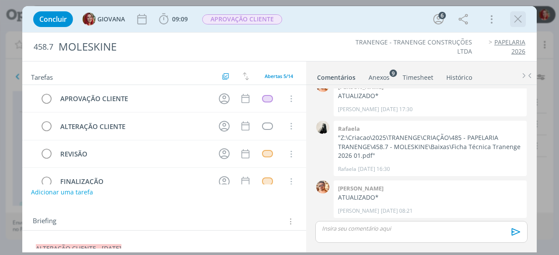
click at [521, 20] on icon "dialog" at bounding box center [517, 19] width 13 height 13
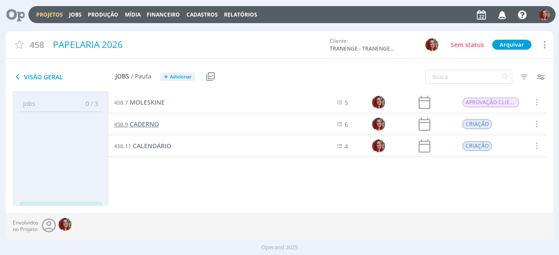
click at [146, 126] on span "CADERNO" at bounding box center [144, 124] width 29 height 8
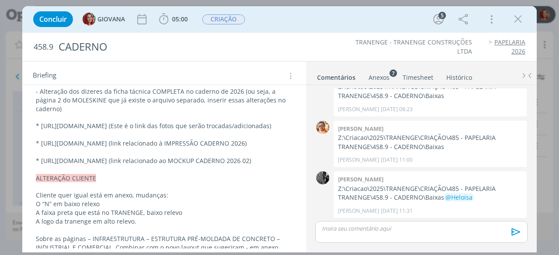
scroll to position [218, 0]
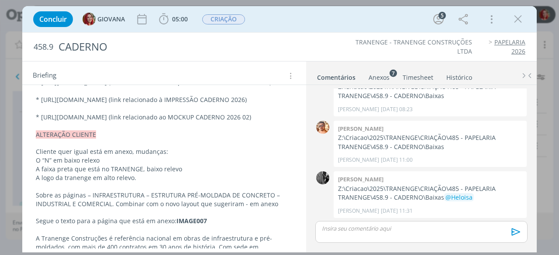
click at [175, 131] on p "dialog" at bounding box center [164, 126] width 257 height 9
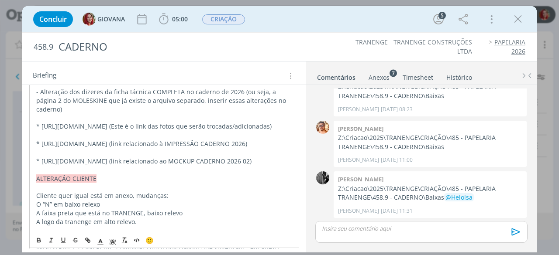
scroll to position [131, 0]
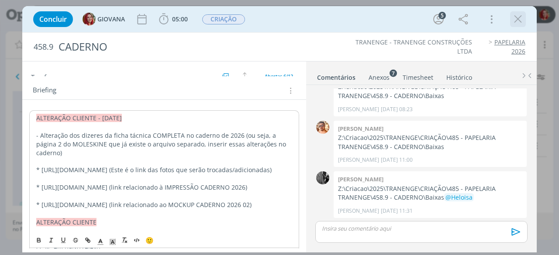
click at [516, 16] on icon "dialog" at bounding box center [517, 19] width 13 height 13
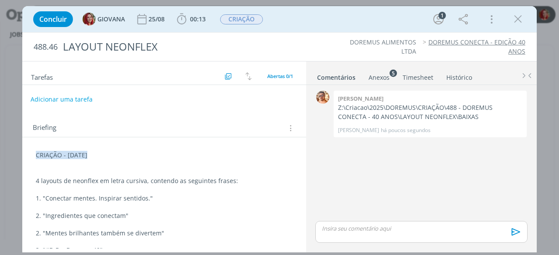
click at [70, 100] on button "Adicionar uma tarefa" at bounding box center [62, 99] width 62 height 15
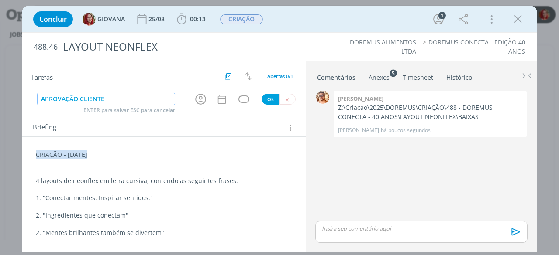
type input "APROVAÇÃO CLIENTE"
click at [267, 101] on button "Ok" at bounding box center [271, 99] width 18 height 11
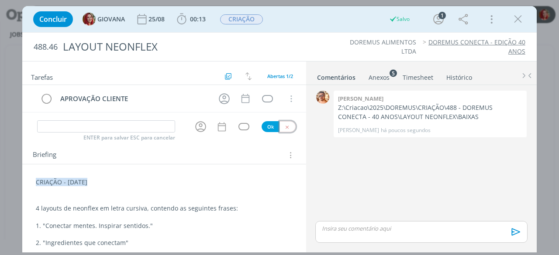
click at [287, 126] on button "dialog" at bounding box center [287, 126] width 16 height 11
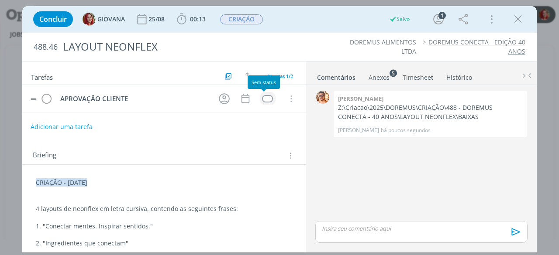
click at [265, 96] on div "dialog" at bounding box center [267, 98] width 11 height 7
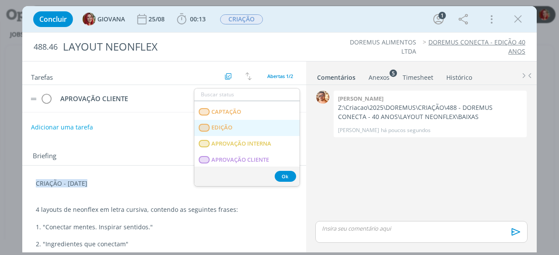
scroll to position [135, 0]
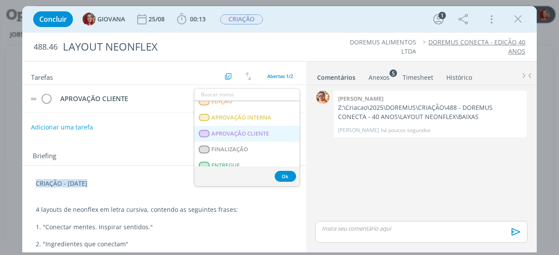
click at [272, 129] on CLIENTE "APROVAÇÃO CLIENTE" at bounding box center [246, 134] width 105 height 16
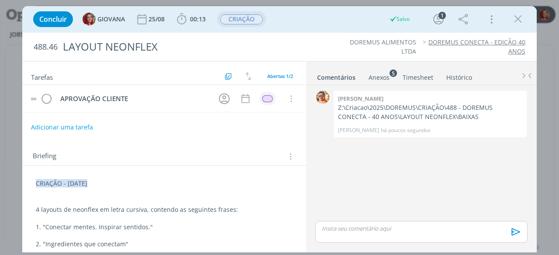
click at [244, 19] on span "CRIAÇÃO" at bounding box center [241, 19] width 43 height 10
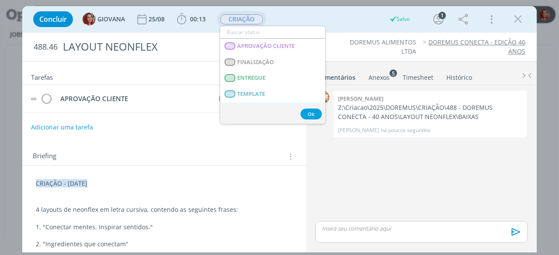
scroll to position [131, 0]
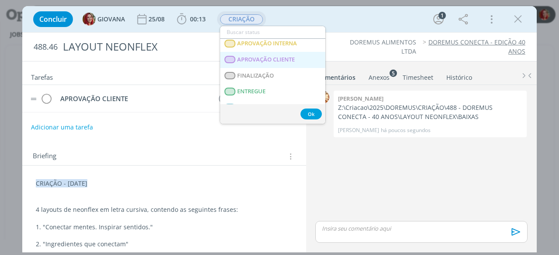
click at [287, 61] on span "APROVAÇÃO CLIENTE" at bounding box center [266, 59] width 58 height 7
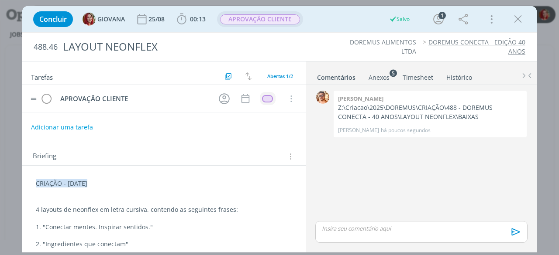
click at [273, 145] on div "Briefing Briefings Predefinidos Versões do Briefing Ver Briefing do Projeto" at bounding box center [164, 154] width 284 height 24
click at [515, 19] on icon "dialog" at bounding box center [517, 19] width 13 height 13
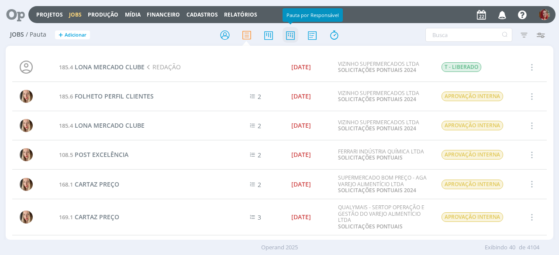
click at [290, 32] on icon at bounding box center [290, 35] width 16 height 17
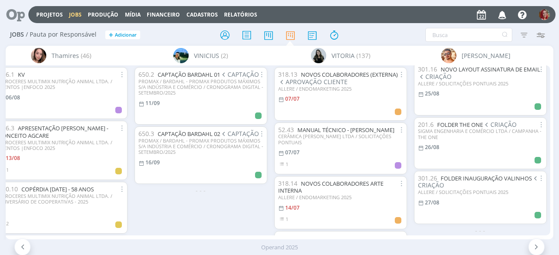
scroll to position [9, 0]
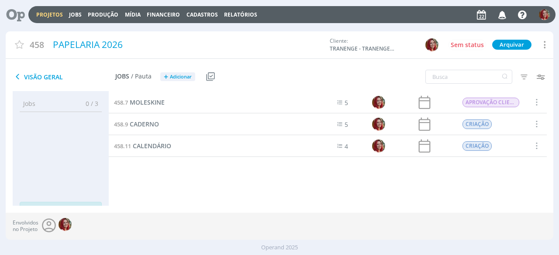
click at [141, 119] on div "458.9 CADERNO" at bounding box center [203, 124] width 189 height 21
click at [141, 125] on span "CADERNO" at bounding box center [144, 124] width 29 height 8
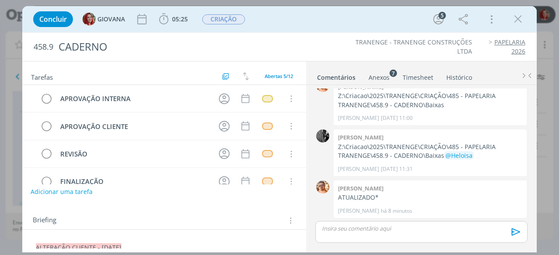
click at [83, 191] on button "Adicionar uma tarefa" at bounding box center [62, 192] width 62 height 15
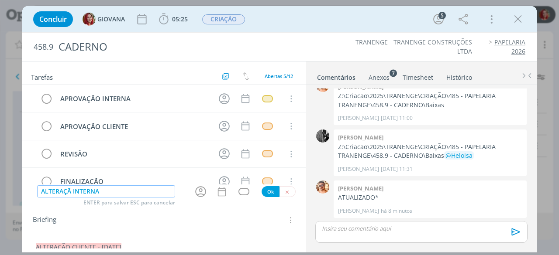
type input "ALTERAÇÃ INTERNA"
click at [265, 193] on button "Ok" at bounding box center [271, 191] width 18 height 11
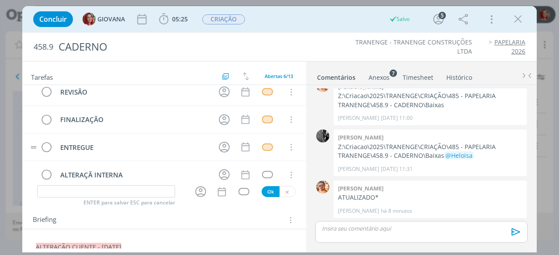
drag, startPoint x: 30, startPoint y: 172, endPoint x: 29, endPoint y: 144, distance: 27.5
click at [35, 127] on div "APROVAÇÃO INTERNA Cancelar APROVAÇÃO CLIENTE Cancelar REVISÃO Cancelar FINALIZA…" at bounding box center [164, 106] width 284 height 166
click at [28, 162] on div "APROVAÇÃO INTERNA Cancelar APROVAÇÃO CLIENTE Cancelar REVISÃO Cancelar FINALIZA…" at bounding box center [164, 106] width 284 height 166
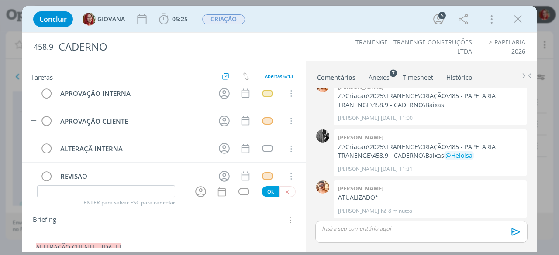
scroll to position [0, 0]
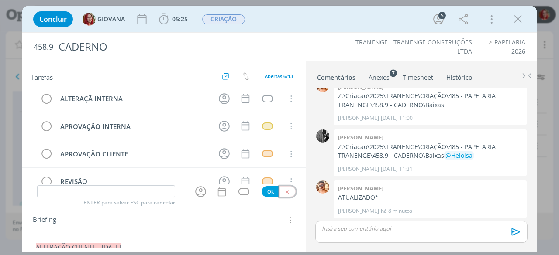
click at [288, 190] on button "dialog" at bounding box center [287, 191] width 16 height 11
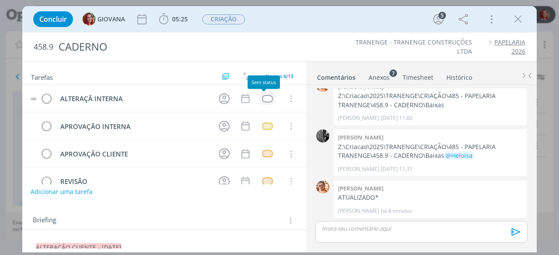
click at [262, 96] on div "dialog" at bounding box center [267, 98] width 11 height 7
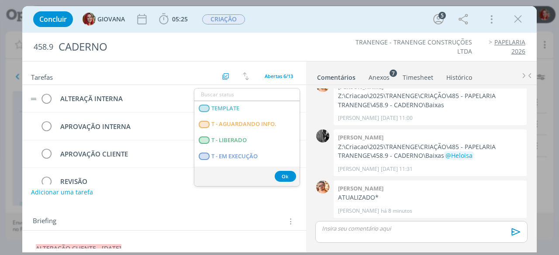
scroll to position [218, 0]
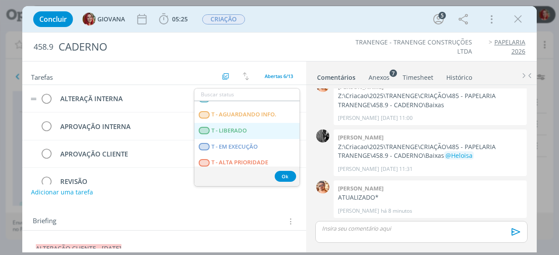
click at [252, 129] on LIBERADO "T - LIBERADO" at bounding box center [246, 131] width 105 height 16
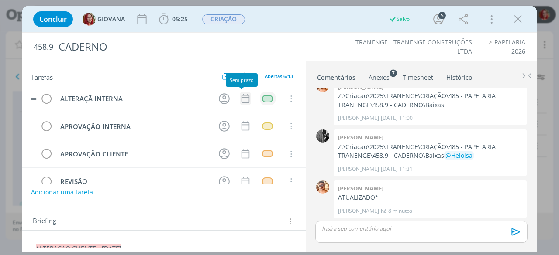
click at [244, 95] on icon "dialog" at bounding box center [245, 98] width 11 height 11
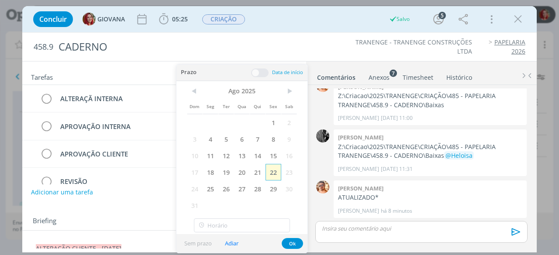
click at [272, 176] on span "22" at bounding box center [273, 172] width 16 height 17
click at [290, 242] on button "Ok" at bounding box center [292, 243] width 21 height 11
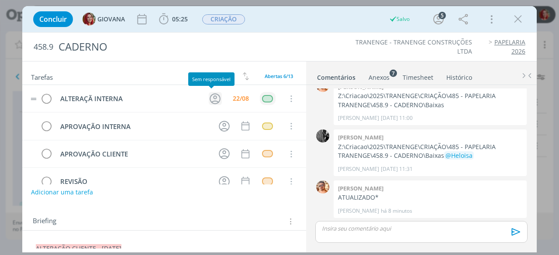
click at [211, 96] on icon "dialog" at bounding box center [215, 99] width 14 height 14
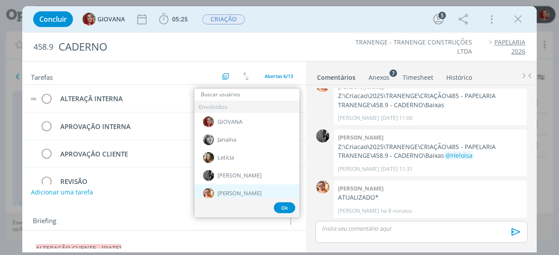
click at [240, 195] on span "[PERSON_NAME]" at bounding box center [239, 193] width 44 height 7
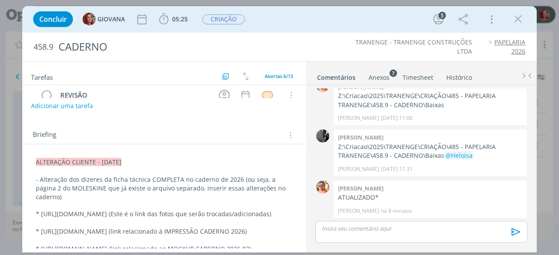
scroll to position [87, 0]
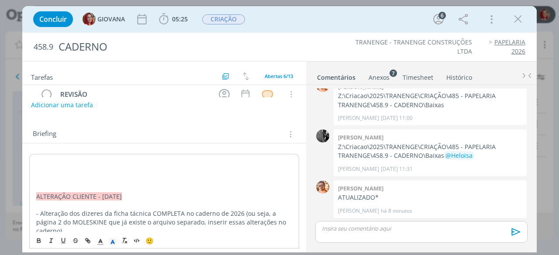
click at [43, 160] on p "dialog" at bounding box center [164, 162] width 256 height 9
drag, startPoint x: 142, startPoint y: 160, endPoint x: 33, endPoint y: 161, distance: 108.7
click at [112, 241] on polyline "dialog" at bounding box center [112, 242] width 3 height 3
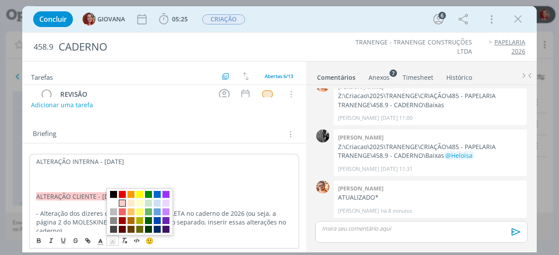
click at [123, 204] on span "dialog" at bounding box center [122, 203] width 7 height 7
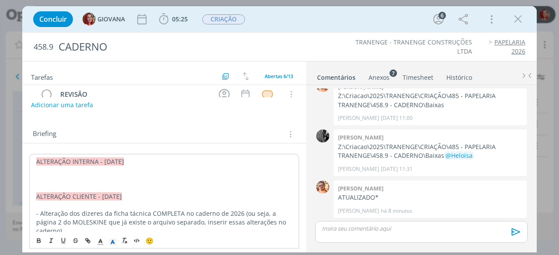
click at [117, 181] on p "dialog" at bounding box center [164, 179] width 256 height 9
click at [147, 181] on p "Inserir o CC/R" at bounding box center [164, 179] width 257 height 9
click at [341, 48] on ul "TRANENGE - TRANENGE CONSTRUÇÕES LTDA PAPELARIA 2026" at bounding box center [425, 47] width 200 height 18
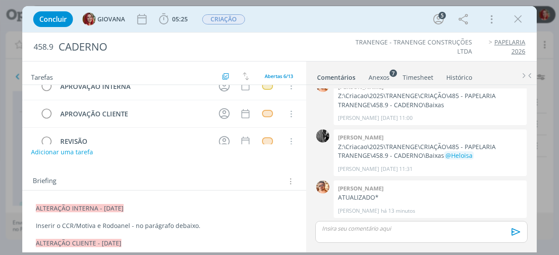
scroll to position [0, 0]
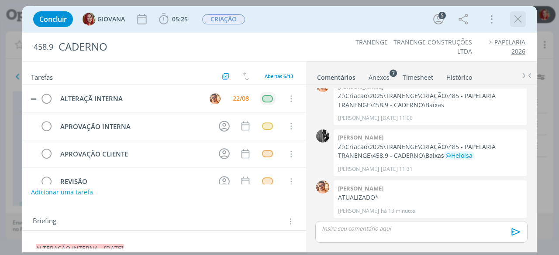
click at [522, 26] on div "dialog" at bounding box center [518, 19] width 16 height 16
click at [515, 17] on icon "dialog" at bounding box center [517, 19] width 13 height 13
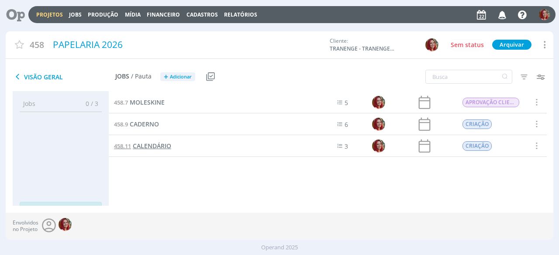
click at [157, 147] on span "CALENDÁRIO" at bounding box center [152, 146] width 38 height 8
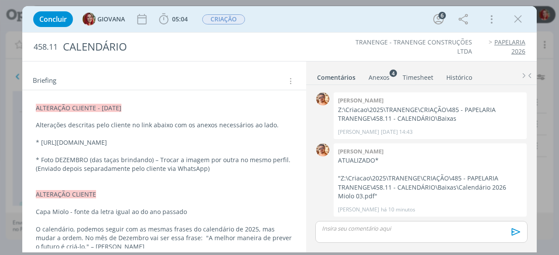
scroll to position [87, 0]
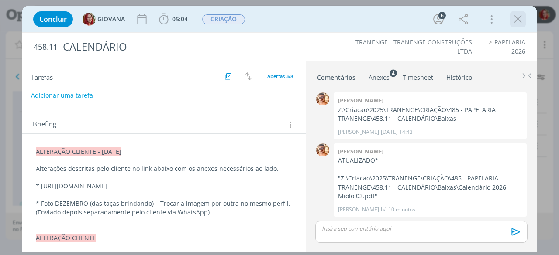
click at [516, 14] on icon "dialog" at bounding box center [517, 19] width 13 height 13
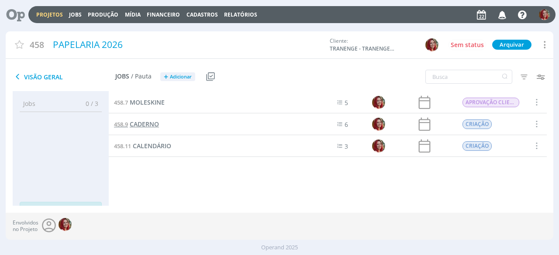
click at [157, 121] on span "CADERNO" at bounding box center [144, 124] width 29 height 8
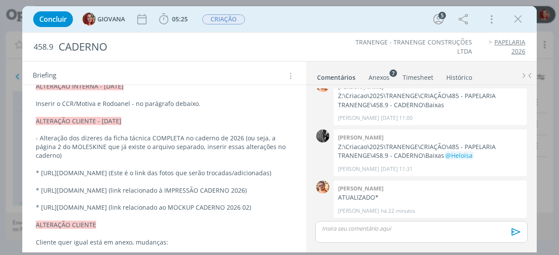
scroll to position [175, 0]
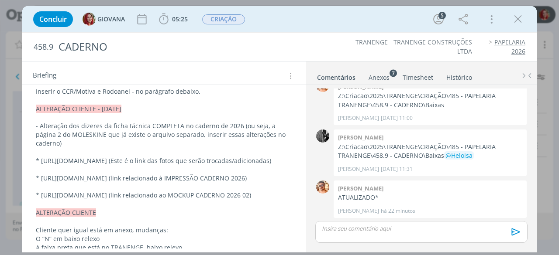
click at [196, 200] on p "* [URL][DOMAIN_NAME] (link relacionado ao MOCKUP CADERNO 2026 02)" at bounding box center [164, 195] width 257 height 9
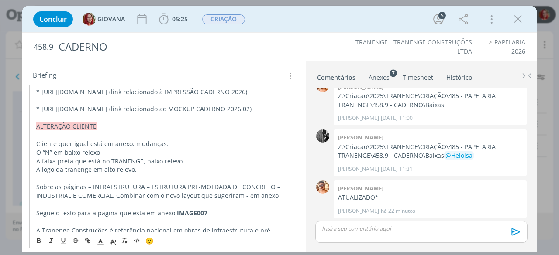
scroll to position [262, 0]
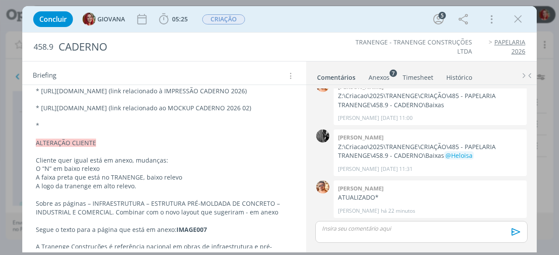
click at [60, 130] on p "*" at bounding box center [164, 125] width 257 height 9
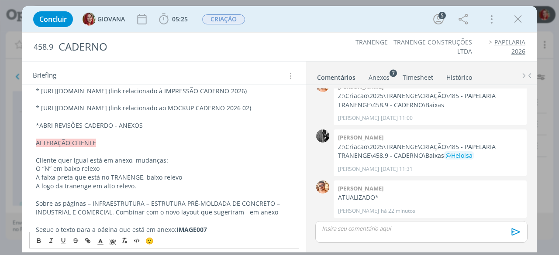
click at [377, 76] on div "Anexos 7" at bounding box center [378, 77] width 21 height 9
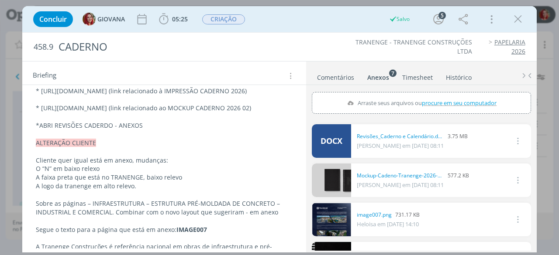
click at [439, 104] on span "procure em seu computador" at bounding box center [459, 103] width 75 height 8
click at [439, 95] on input "Arraste seus arquivos ou procure em seu computador" at bounding box center [421, 93] width 219 height 3
type input "C:\fakepath\Revisões_Caderno e Calendário (1).docx"
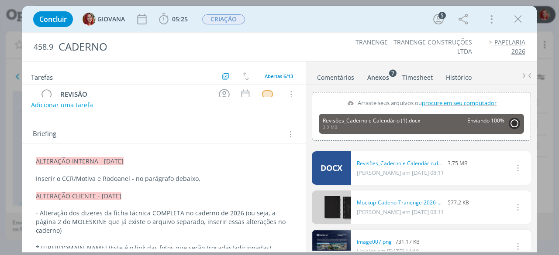
scroll to position [0, 0]
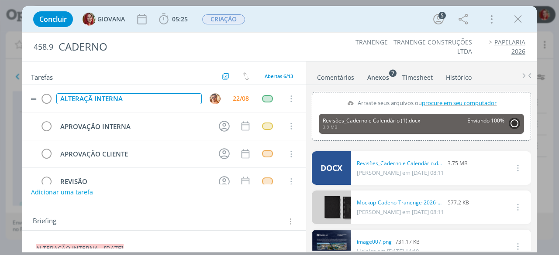
click at [93, 97] on div "ALTERAÇÃ INTERNA" at bounding box center [128, 98] width 145 height 11
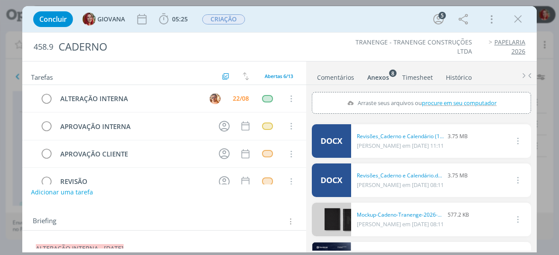
click at [331, 55] on div "458.9 CADERNO TRANENGE - TRANENGE CONSTRUÇÕES LTDA PAPELARIA 2026" at bounding box center [279, 47] width 514 height 28
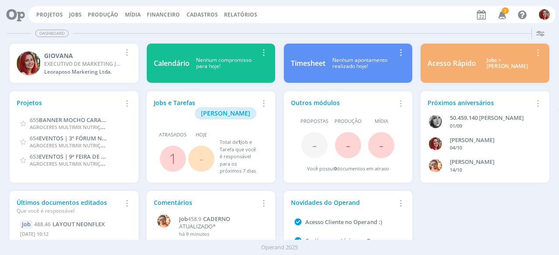
click at [506, 16] on icon "button" at bounding box center [502, 14] width 15 height 15
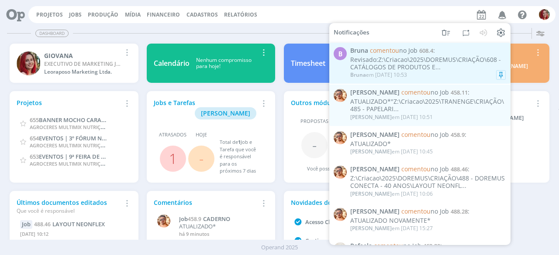
click at [442, 62] on div "Revisado:Z:\Criacao\2025\DOREMUS\CRIAÇÃO\608 - CATÁLOGOS DE PRODUTOS E..." at bounding box center [427, 63] width 155 height 15
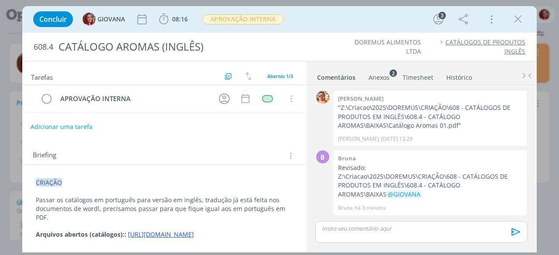
click at [55, 131] on button "Adicionar uma tarefa" at bounding box center [62, 127] width 62 height 15
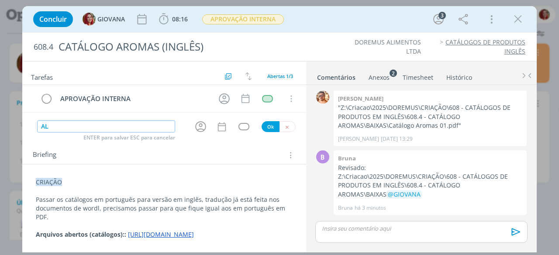
type input "A"
click at [284, 124] on icon "dialog" at bounding box center [287, 127] width 6 height 6
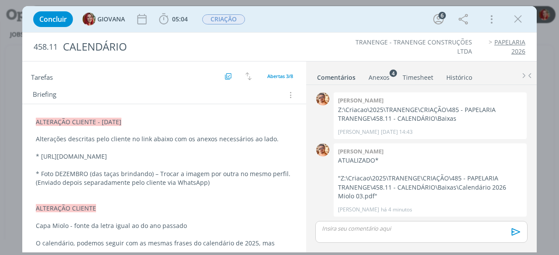
scroll to position [131, 0]
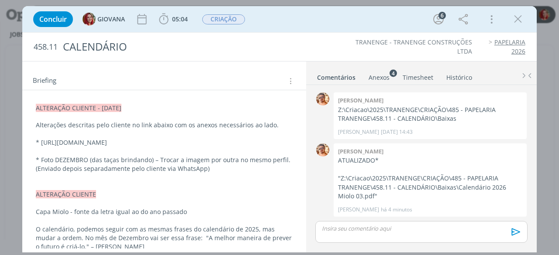
click at [386, 78] on div "Anexos 4" at bounding box center [378, 77] width 21 height 9
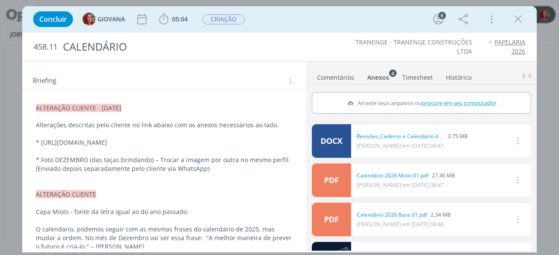
scroll to position [0, 0]
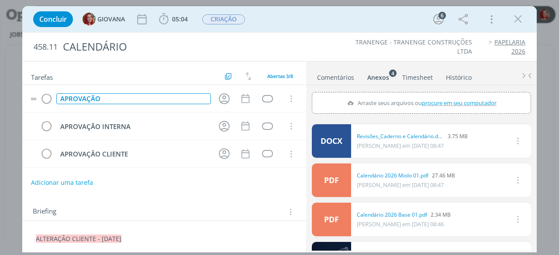
click at [129, 96] on div "APROVAÇÃO" at bounding box center [133, 98] width 155 height 11
click at [265, 95] on div "dialog" at bounding box center [267, 98] width 11 height 7
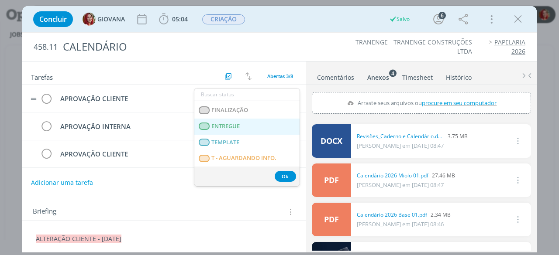
scroll to position [131, 0]
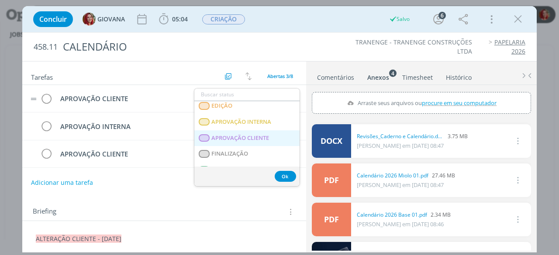
click at [258, 132] on CLIENTE "APROVAÇÃO CLIENTE" at bounding box center [246, 139] width 105 height 16
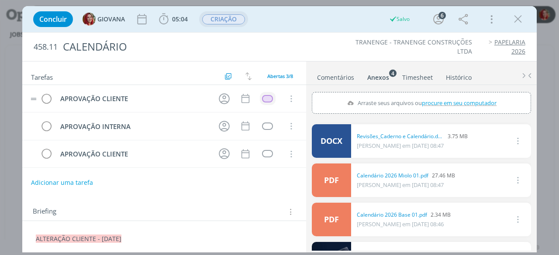
click at [229, 18] on span "CRIAÇÃO" at bounding box center [223, 19] width 43 height 10
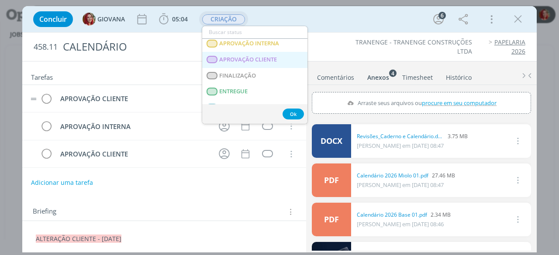
click at [279, 61] on CLIENTE "APROVAÇÃO CLIENTE" at bounding box center [254, 60] width 105 height 16
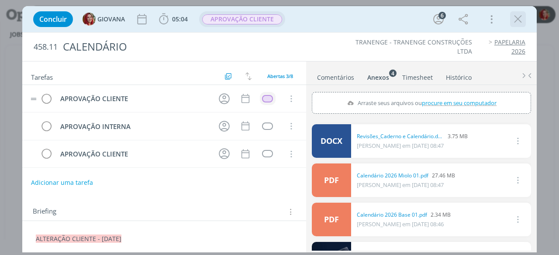
click at [525, 19] on div "dialog" at bounding box center [518, 19] width 16 height 16
click at [514, 18] on icon "dialog" at bounding box center [517, 19] width 13 height 13
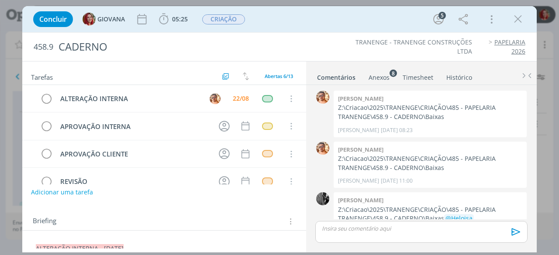
click at [522, 15] on icon "dialog" at bounding box center [517, 19] width 13 height 13
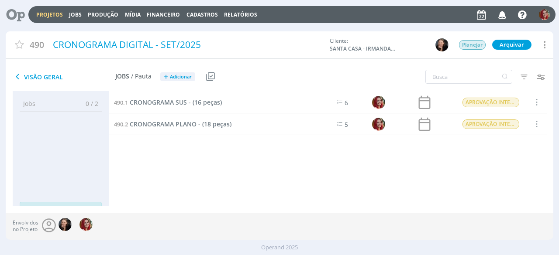
click at [20, 14] on icon at bounding box center [12, 14] width 18 height 17
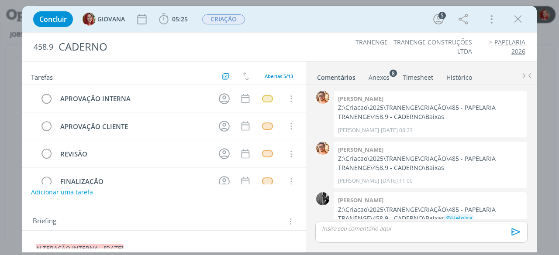
scroll to position [63, 0]
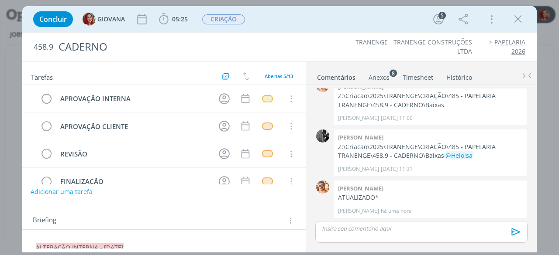
click at [84, 191] on button "Adicionar uma tarefa" at bounding box center [62, 192] width 62 height 15
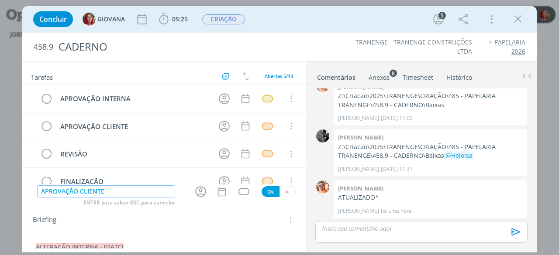
type input "APROVAÇÃO CLIENTE"
click at [265, 193] on button "Ok" at bounding box center [271, 191] width 18 height 11
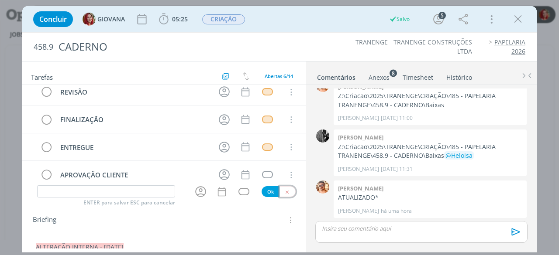
click at [285, 195] on button "dialog" at bounding box center [287, 191] width 16 height 11
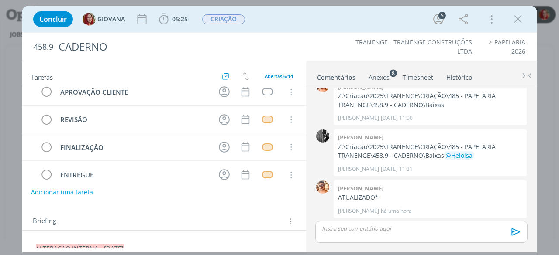
scroll to position [0, 0]
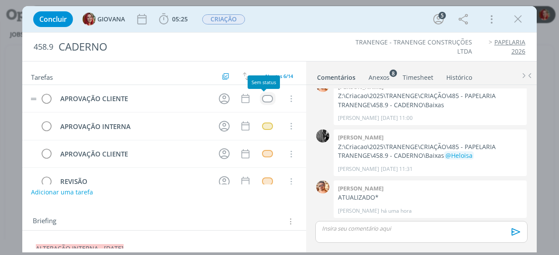
click at [265, 97] on div "dialog" at bounding box center [267, 98] width 11 height 7
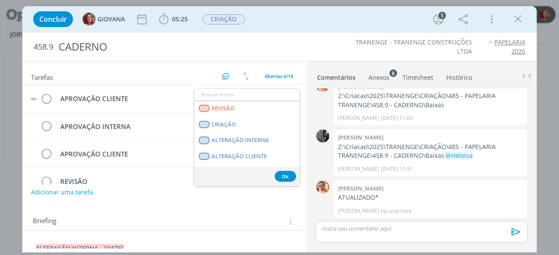
scroll to position [131, 0]
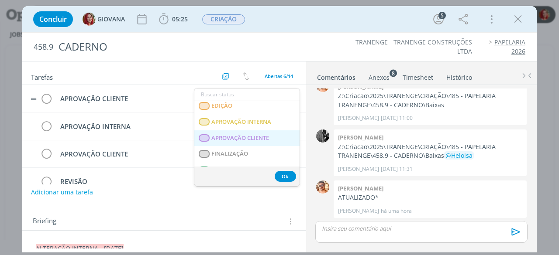
click at [263, 131] on CLIENTE "APROVAÇÃO CLIENTE" at bounding box center [246, 139] width 105 height 16
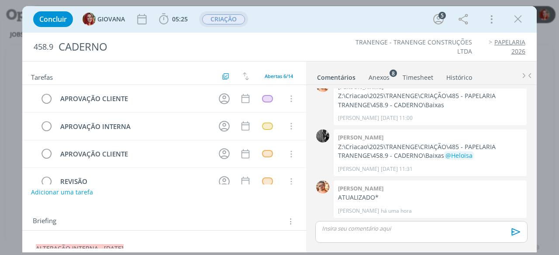
click at [230, 24] on button "CRIAÇÃO" at bounding box center [224, 19] width 44 height 11
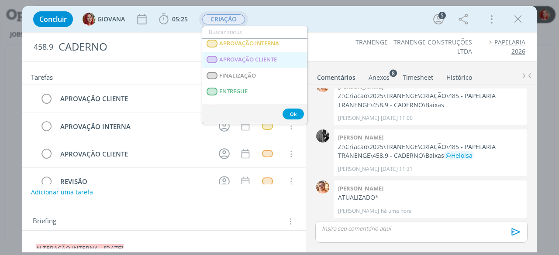
click at [258, 63] on CLIENTE "APROVAÇÃO CLIENTE" at bounding box center [254, 60] width 105 height 16
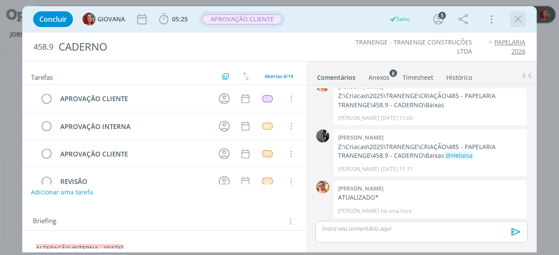
click at [520, 22] on icon "dialog" at bounding box center [517, 19] width 13 height 13
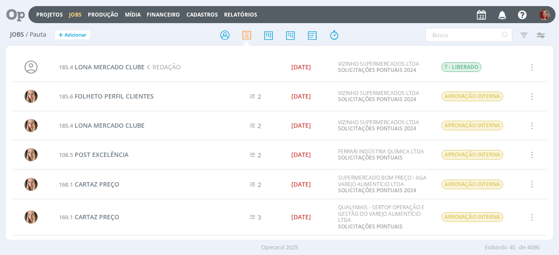
click at [16, 12] on icon at bounding box center [12, 14] width 18 height 17
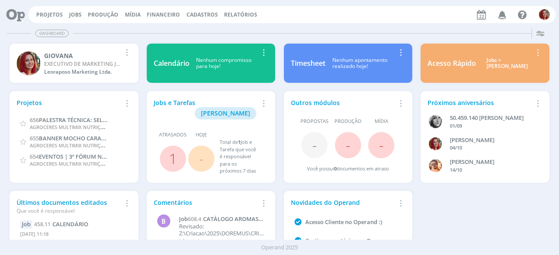
click at [502, 16] on icon "button" at bounding box center [502, 14] width 15 height 15
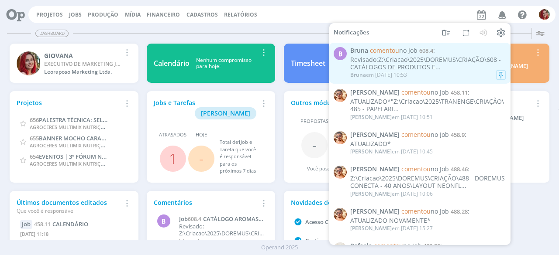
click at [456, 72] on div "Bruna em [DATE] 10:53" at bounding box center [427, 75] width 155 height 9
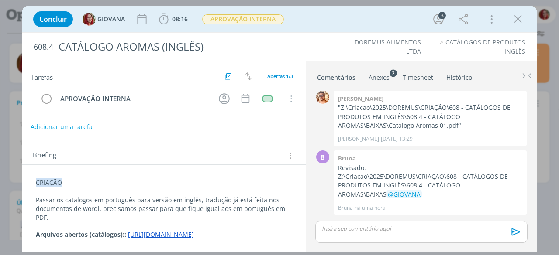
click at [83, 129] on button "Adicionar uma tarefa" at bounding box center [62, 127] width 62 height 15
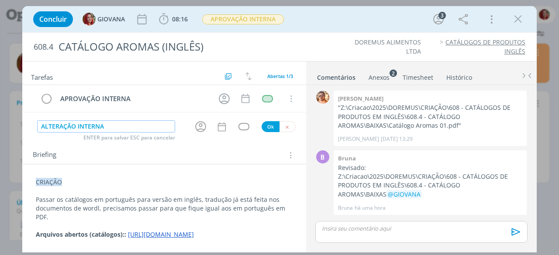
type input "ALTERAÇÃO INTERNA"
click at [265, 124] on button "Ok" at bounding box center [271, 126] width 18 height 11
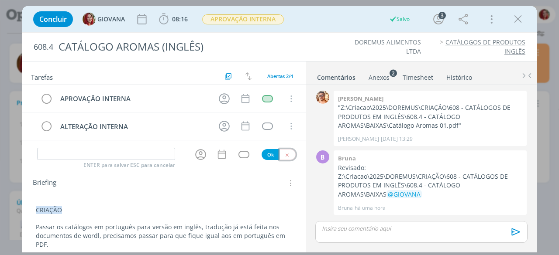
click at [285, 150] on button "dialog" at bounding box center [287, 154] width 16 height 11
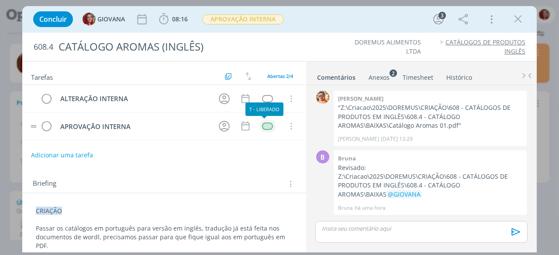
click at [265, 126] on div "dialog" at bounding box center [267, 126] width 11 height 7
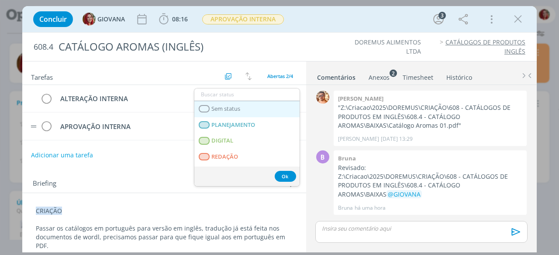
click at [258, 105] on link "Sem status" at bounding box center [246, 109] width 105 height 16
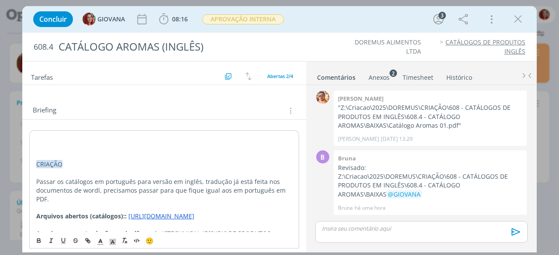
scroll to position [76, 0]
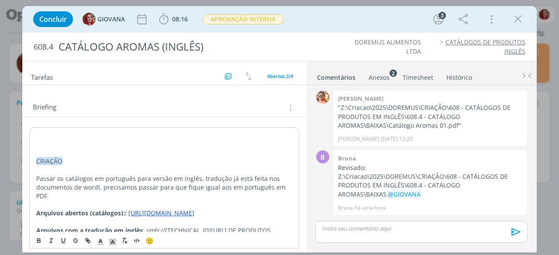
click at [47, 134] on p "dialog" at bounding box center [164, 135] width 256 height 9
drag, startPoint x: 138, startPoint y: 137, endPoint x: 31, endPoint y: 136, distance: 107.0
click at [31, 136] on div "ALTERAÇÃO INTERNA - [DATE] CRIAÇÃO Passar os catálogos em português para versão…" at bounding box center [164, 213] width 270 height 172
click at [113, 244] on icon "dialog" at bounding box center [113, 242] width 8 height 8
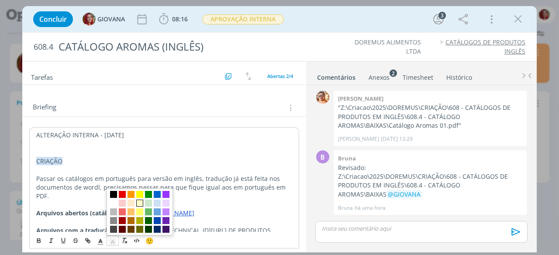
click at [137, 204] on span "dialog" at bounding box center [139, 203] width 7 height 7
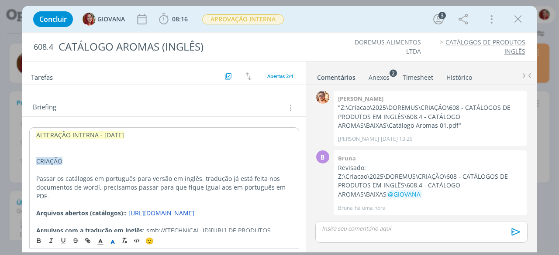
click at [71, 149] on p "dialog" at bounding box center [164, 152] width 256 height 9
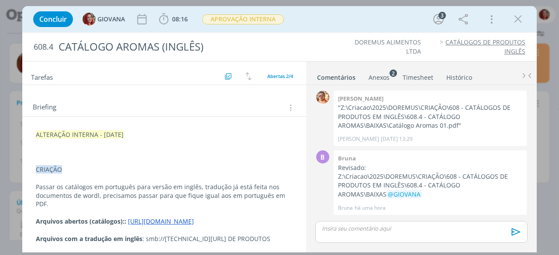
click at [44, 152] on p "dialog" at bounding box center [164, 152] width 257 height 9
click at [77, 151] on p "dialog" at bounding box center [164, 152] width 257 height 9
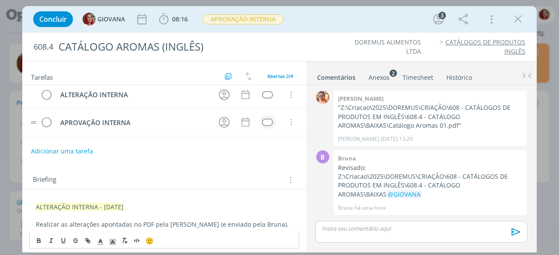
scroll to position [0, 0]
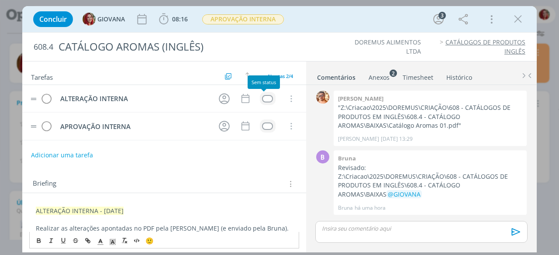
click at [265, 95] on div "dialog" at bounding box center [267, 98] width 11 height 7
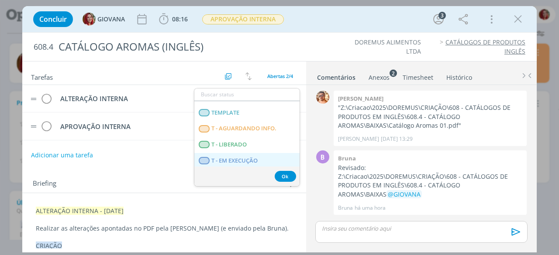
scroll to position [218, 0]
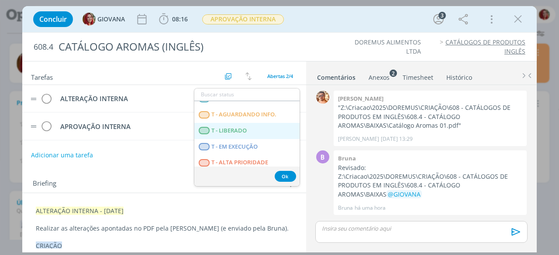
click at [253, 127] on LIBERADO "T - LIBERADO" at bounding box center [246, 131] width 105 height 16
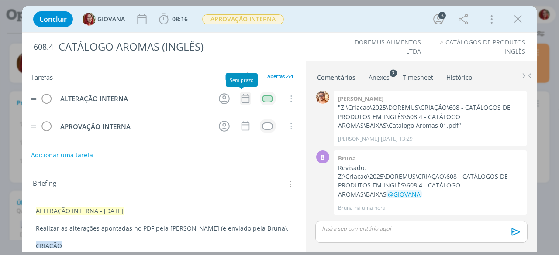
click at [242, 98] on icon "dialog" at bounding box center [245, 98] width 11 height 11
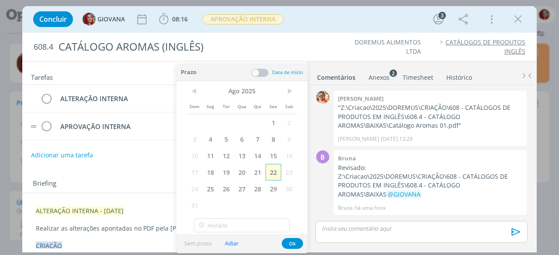
click at [275, 172] on span "22" at bounding box center [273, 172] width 16 height 17
click at [291, 241] on button "Ok" at bounding box center [292, 243] width 21 height 11
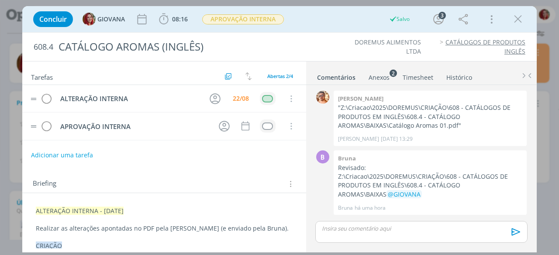
click at [204, 94] on tr "ALTERAÇÃO INTERNA 22/08 Cancelar" at bounding box center [164, 99] width 284 height 28
click at [209, 96] on icon "dialog" at bounding box center [215, 99] width 14 height 14
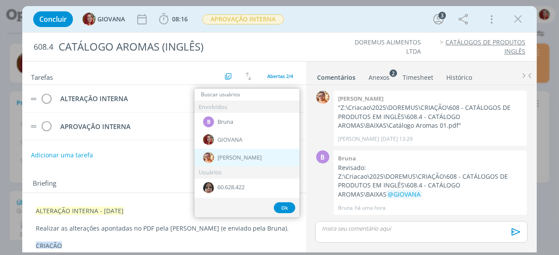
click at [251, 158] on div "[PERSON_NAME]" at bounding box center [246, 158] width 105 height 18
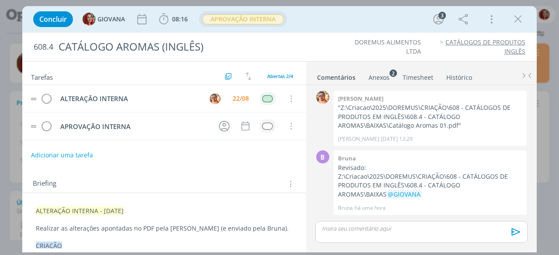
click at [268, 18] on span "APROVAÇÃO INTERNA" at bounding box center [243, 19] width 82 height 10
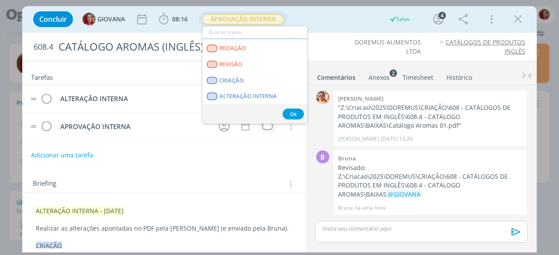
scroll to position [44, 0]
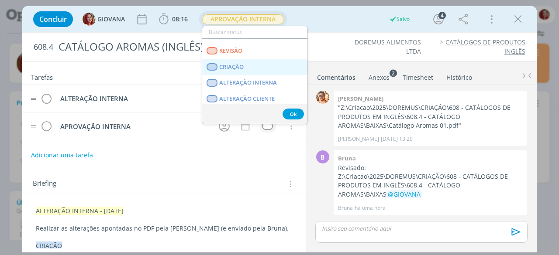
click at [282, 68] on link "CRIAÇÃO" at bounding box center [254, 67] width 105 height 16
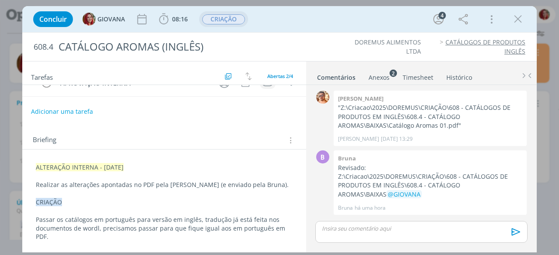
scroll to position [0, 0]
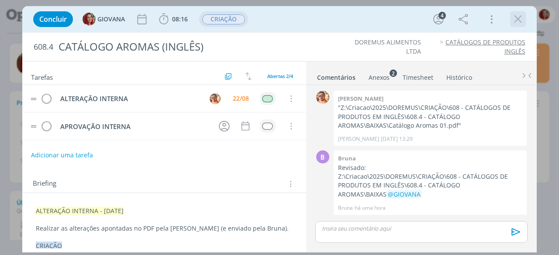
click at [518, 19] on icon "dialog" at bounding box center [517, 19] width 13 height 13
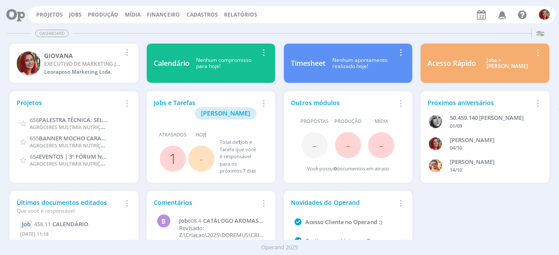
click at [170, 155] on link "1" at bounding box center [173, 158] width 8 height 19
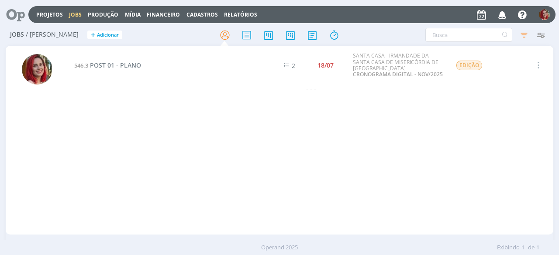
click at [12, 9] on icon at bounding box center [12, 14] width 18 height 17
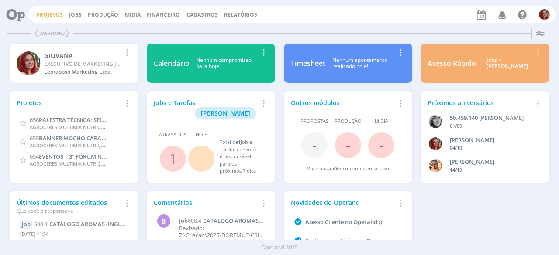
click at [46, 15] on link "Projetos" at bounding box center [49, 14] width 27 height 7
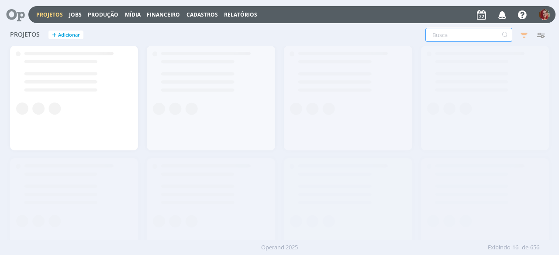
click at [480, 36] on input "text" at bounding box center [468, 35] width 87 height 14
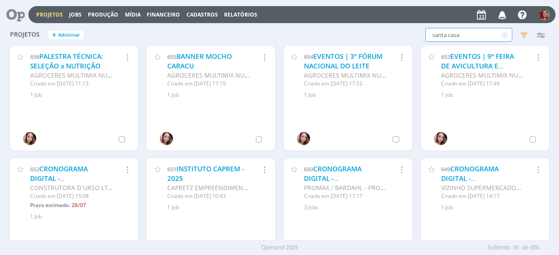
type input "santa casa"
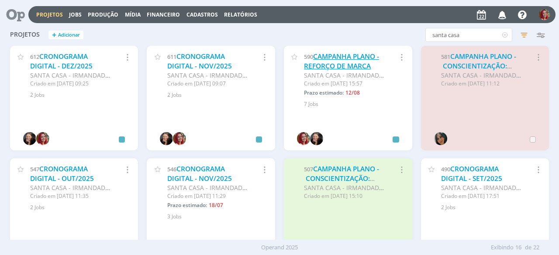
click at [327, 67] on link "CAMPANHA PLANO - REFORÇO DE MARCA" at bounding box center [341, 61] width 75 height 19
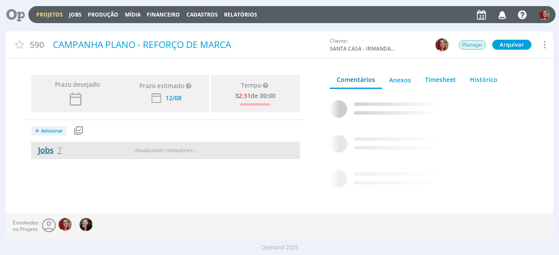
click at [42, 149] on link "Jobs 7" at bounding box center [46, 150] width 31 height 10
